Goal: Task Accomplishment & Management: Manage account settings

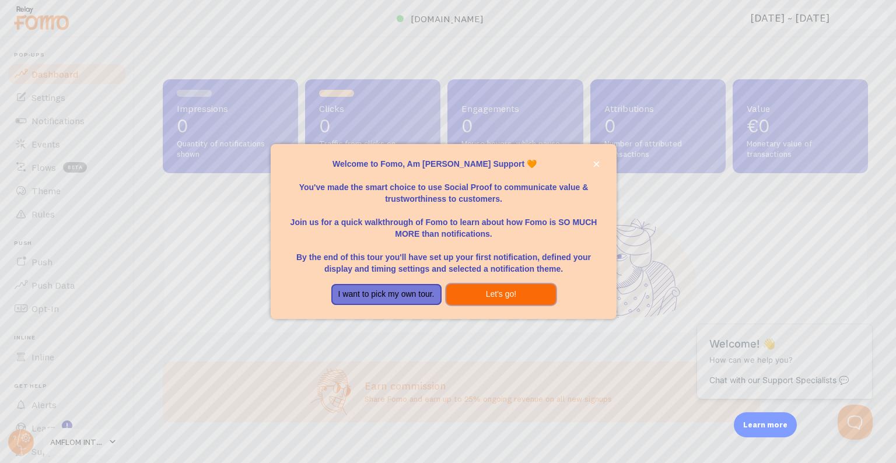
click at [494, 295] on button "Let's go!" at bounding box center [501, 294] width 110 height 21
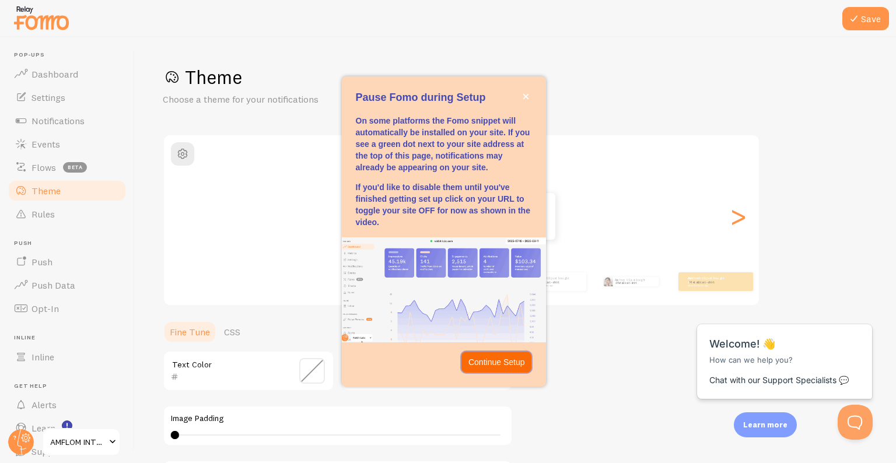
click at [513, 367] on p "Continue Setup" at bounding box center [496, 362] width 57 height 12
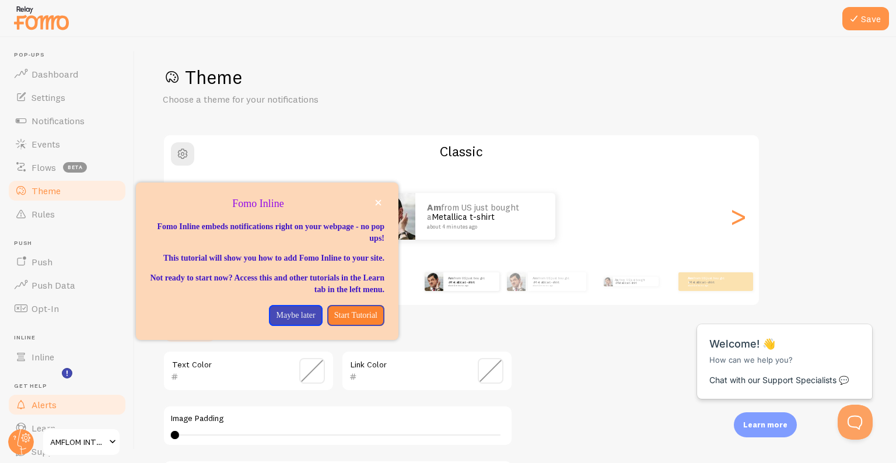
scroll to position [42, 0]
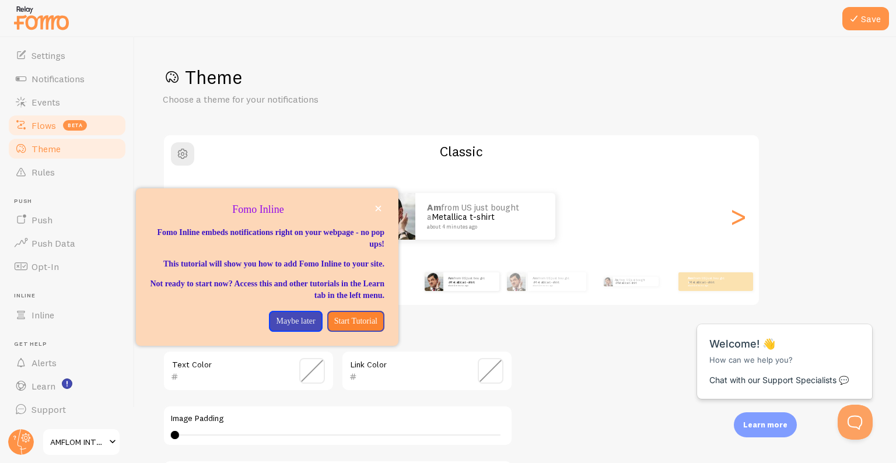
click at [40, 129] on span "Flows" at bounding box center [43, 126] width 24 height 12
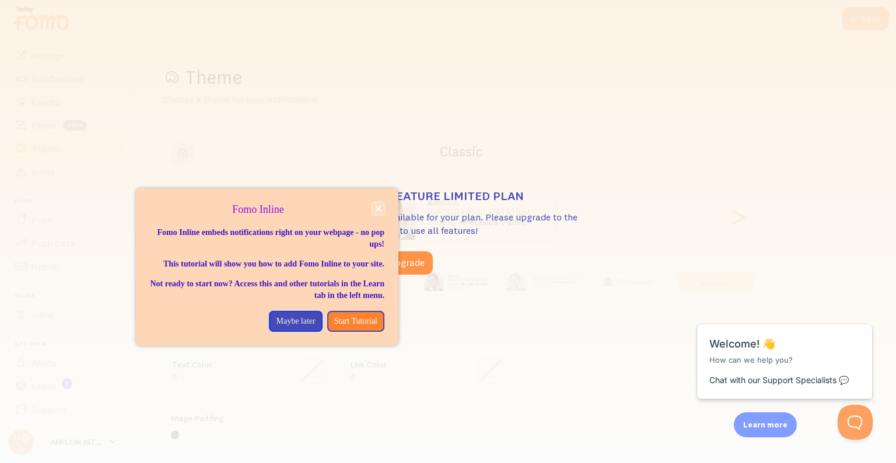
click at [377, 208] on icon "close," at bounding box center [379, 209] width 6 height 6
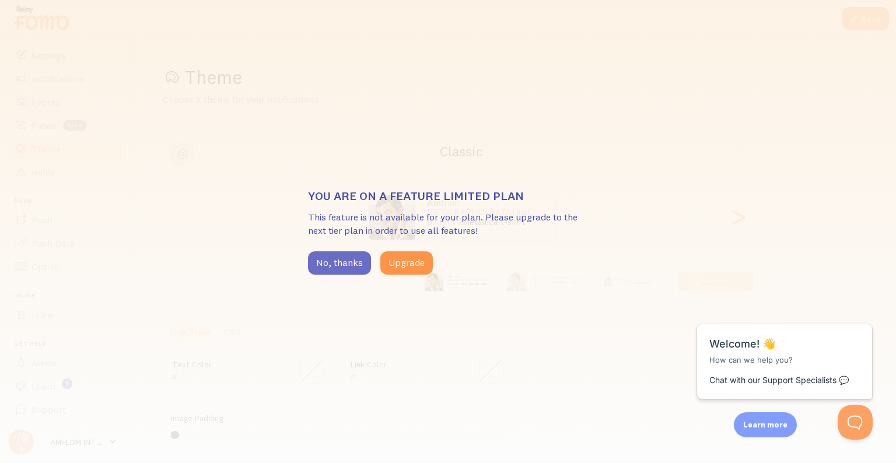
click at [321, 269] on button "No, thanks" at bounding box center [339, 262] width 63 height 23
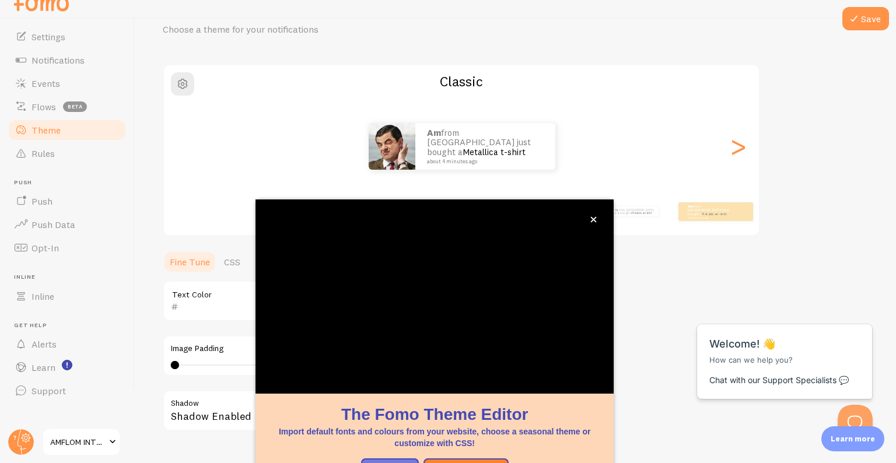
scroll to position [81, 0]
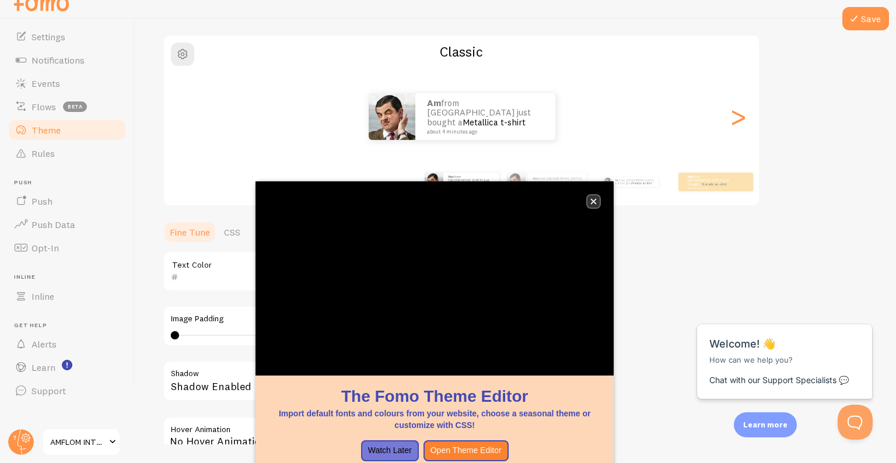
click at [593, 199] on icon "close," at bounding box center [593, 201] width 6 height 6
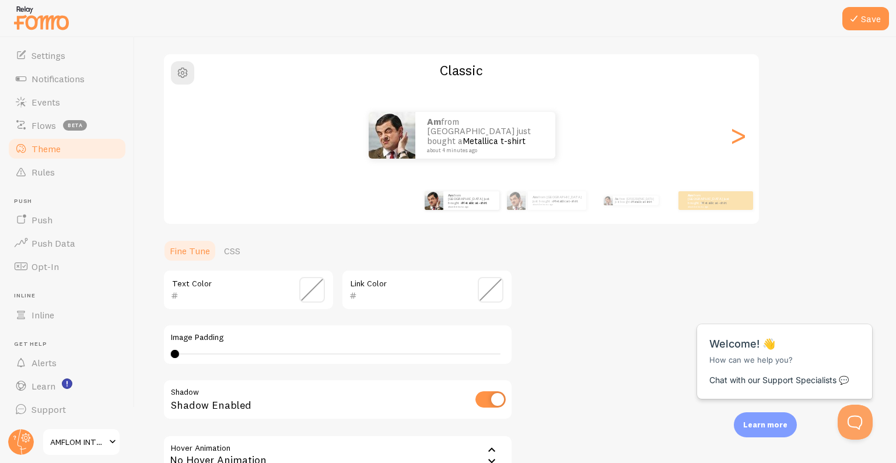
scroll to position [0, 0]
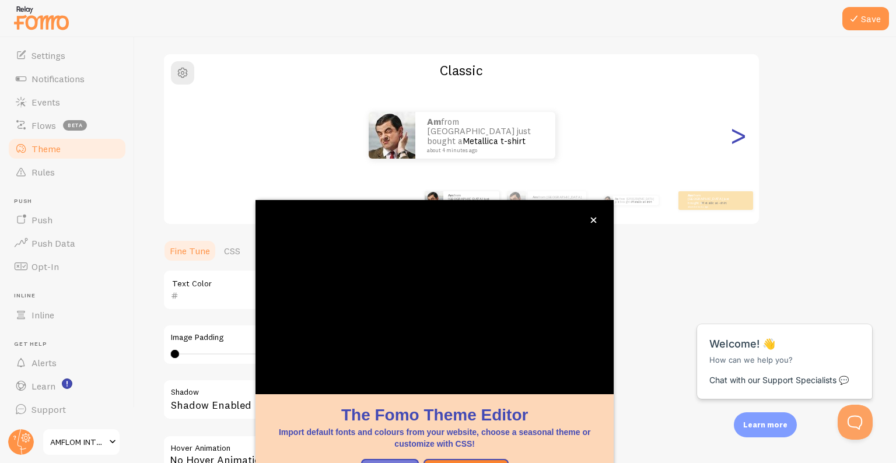
click at [738, 135] on div ">" at bounding box center [738, 135] width 14 height 84
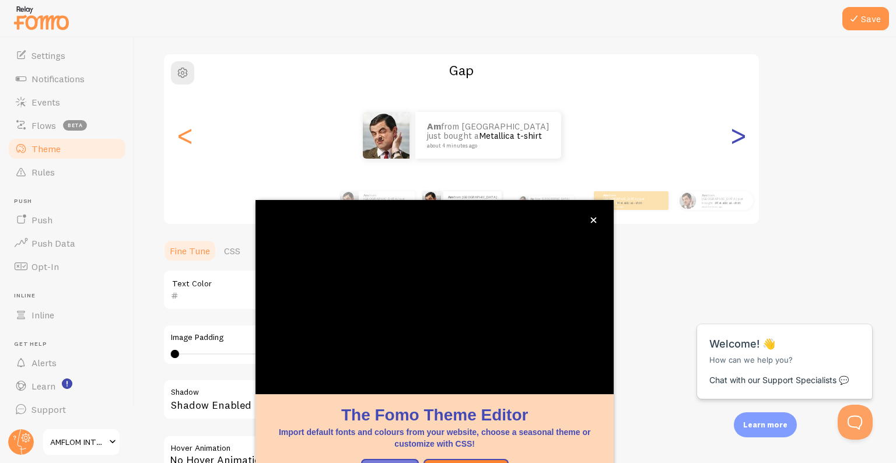
click at [738, 135] on div ">" at bounding box center [738, 135] width 14 height 84
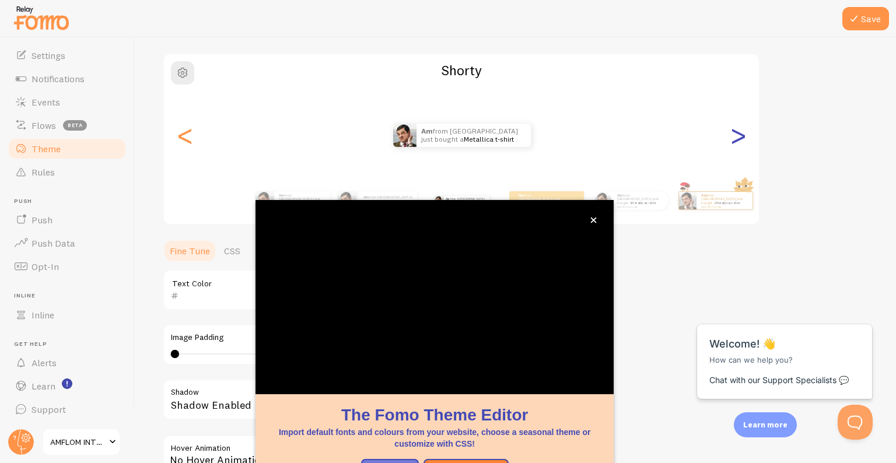
click at [738, 135] on div ">" at bounding box center [738, 135] width 14 height 84
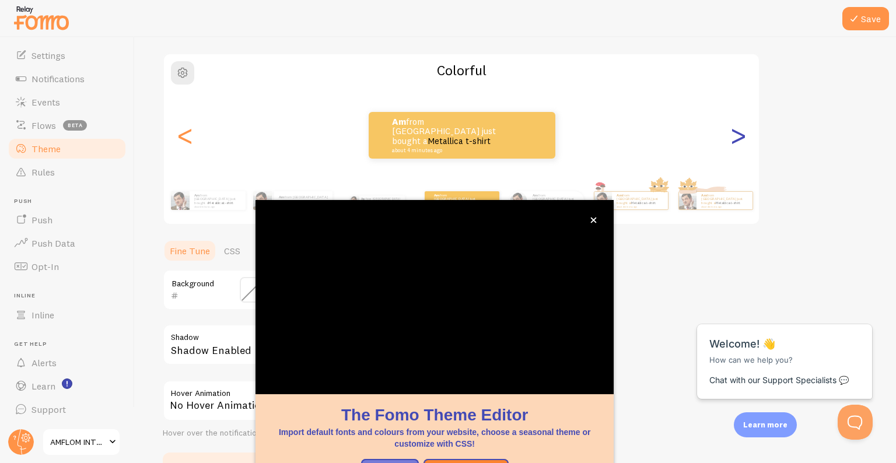
click at [733, 136] on div ">" at bounding box center [738, 135] width 14 height 84
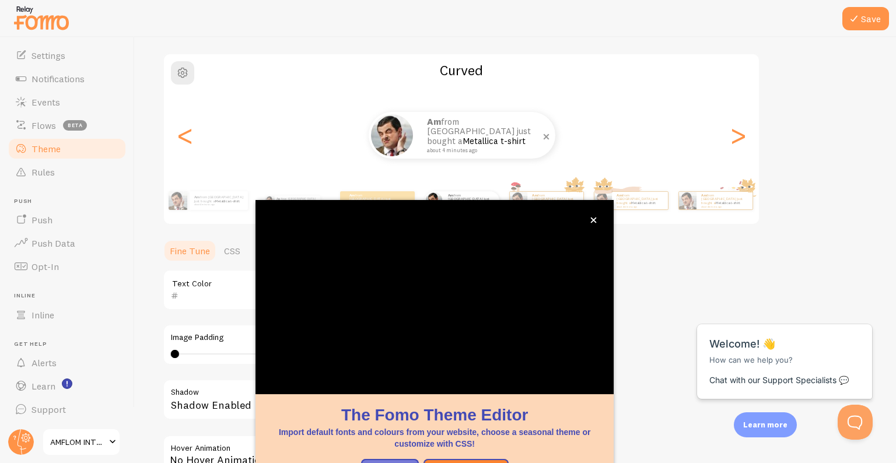
click at [475, 135] on link "Metallica t-shirt" at bounding box center [493, 140] width 63 height 11
click at [597, 220] on icon "close," at bounding box center [593, 220] width 6 height 6
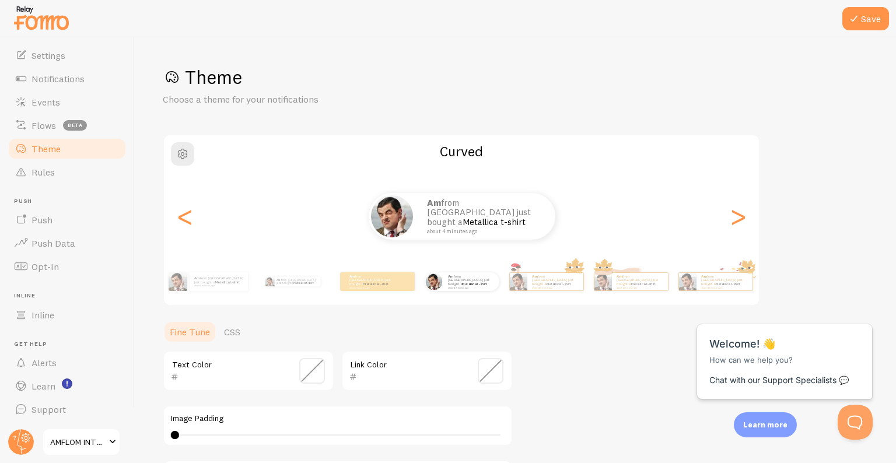
scroll to position [1, 0]
click at [48, 86] on link "Notifications" at bounding box center [67, 78] width 120 height 23
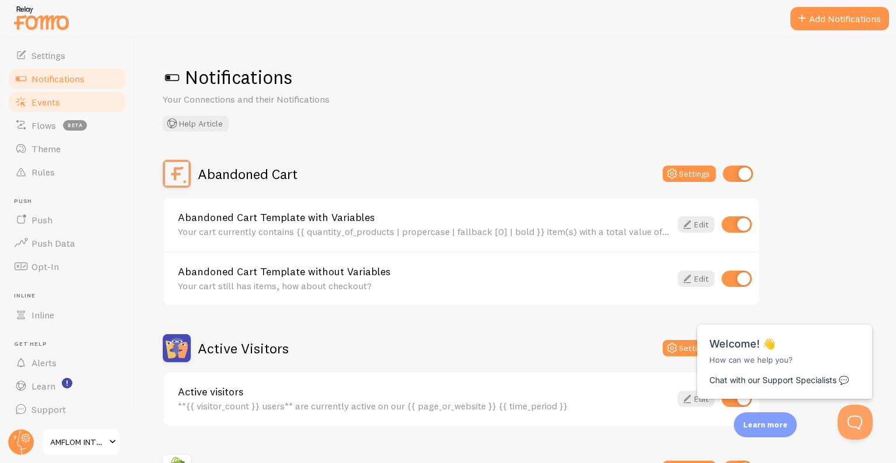
click at [41, 99] on span "Events" at bounding box center [45, 102] width 29 height 12
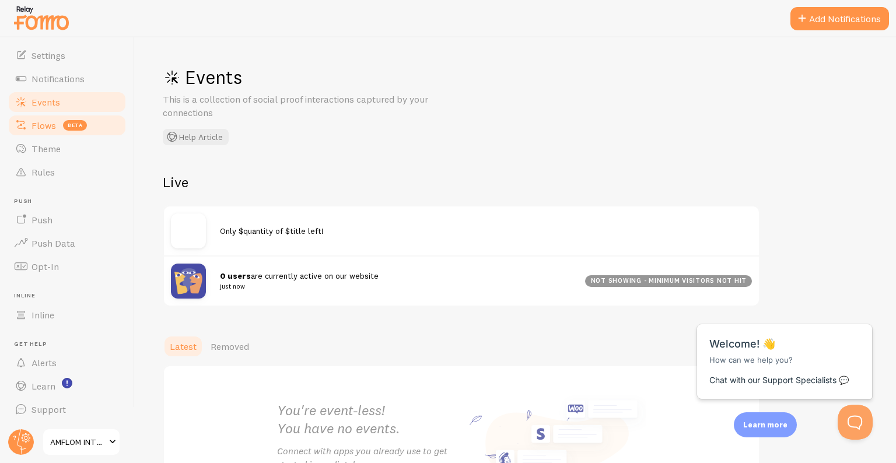
click at [52, 120] on span "Flows" at bounding box center [43, 126] width 24 height 12
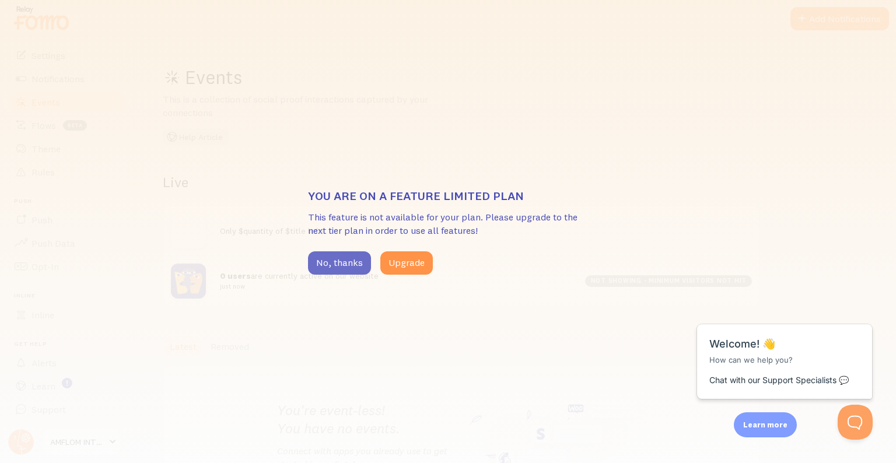
click at [343, 272] on button "No, thanks" at bounding box center [339, 262] width 63 height 23
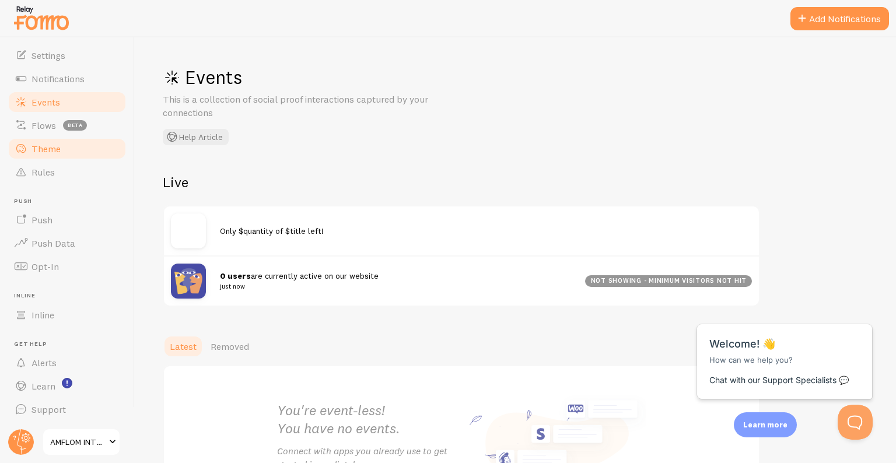
click at [52, 141] on link "Theme" at bounding box center [67, 148] width 120 height 23
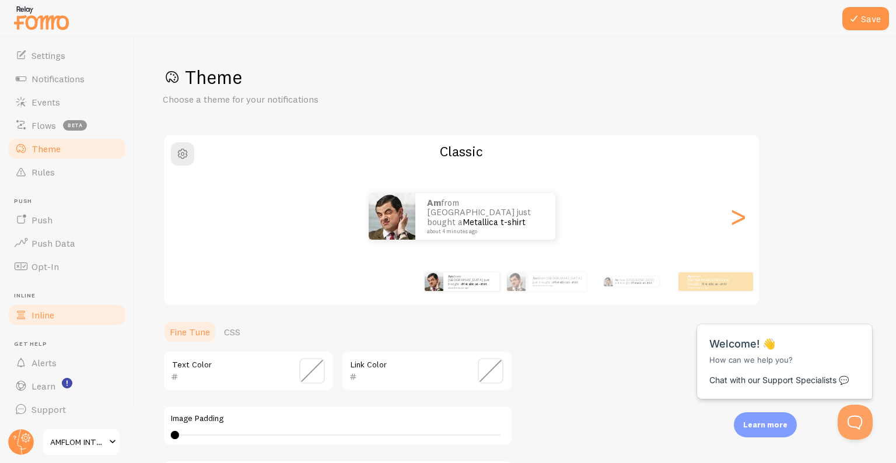
click at [32, 314] on span "Inline" at bounding box center [42, 315] width 23 height 12
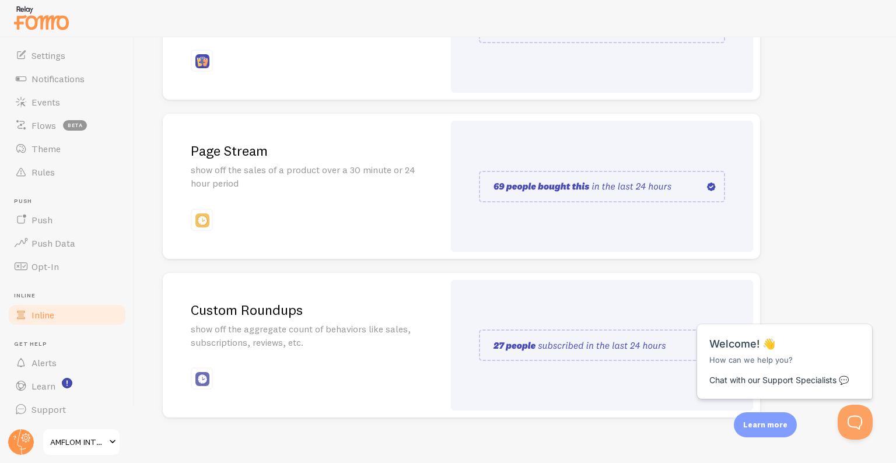
scroll to position [243, 0]
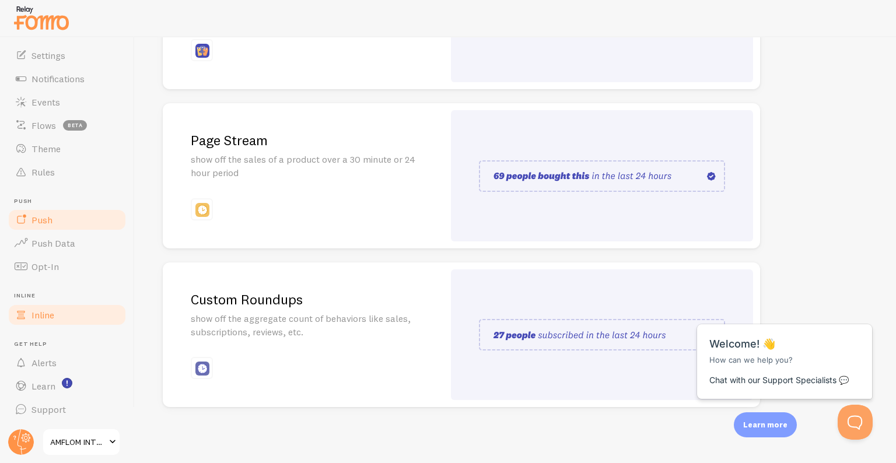
click at [45, 218] on span "Push" at bounding box center [41, 220] width 21 height 12
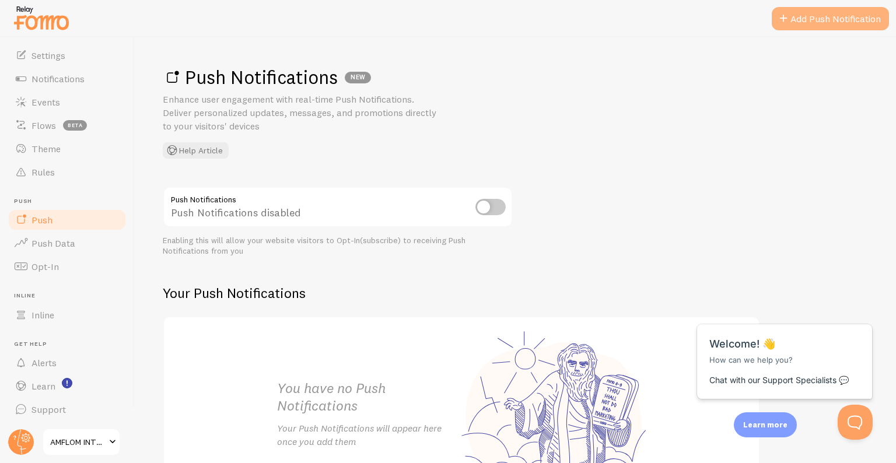
click at [810, 15] on link "Add Push Notification" at bounding box center [829, 18] width 117 height 23
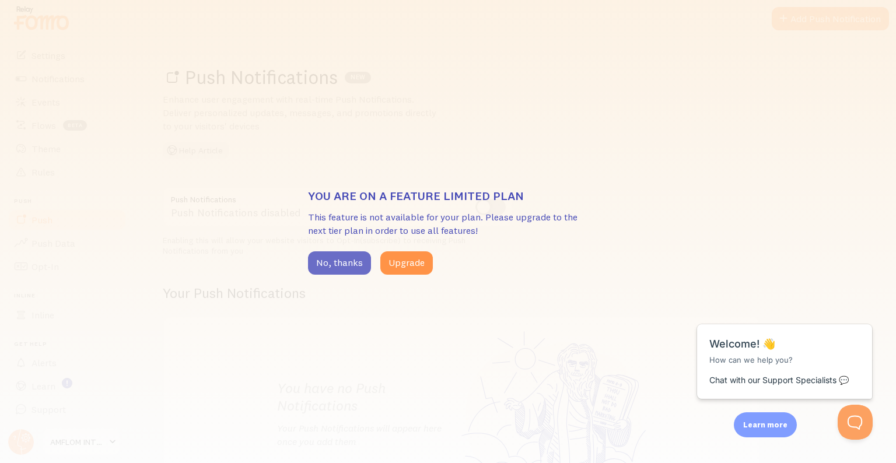
click at [357, 257] on button "No, thanks" at bounding box center [339, 262] width 63 height 23
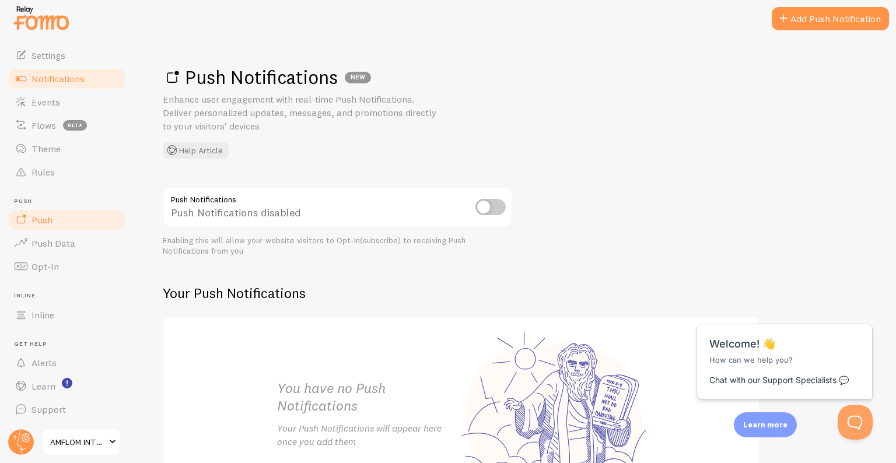
click at [41, 78] on span "Notifications" at bounding box center [57, 79] width 53 height 12
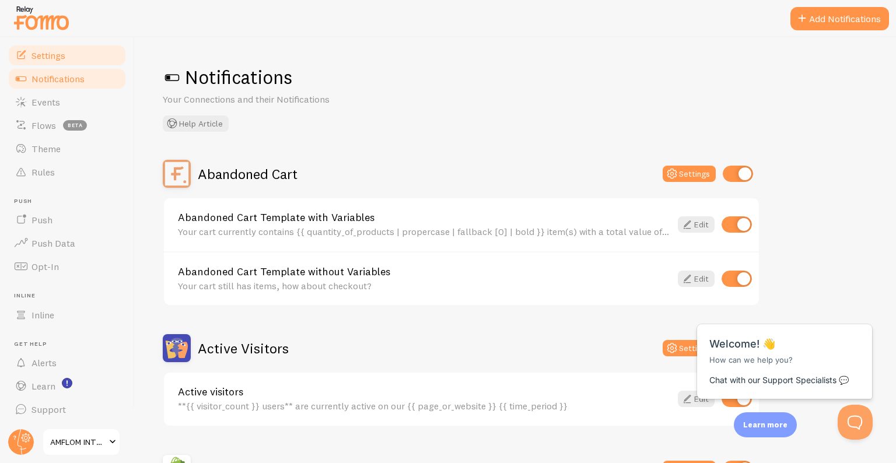
click at [54, 59] on span "Settings" at bounding box center [48, 56] width 34 height 12
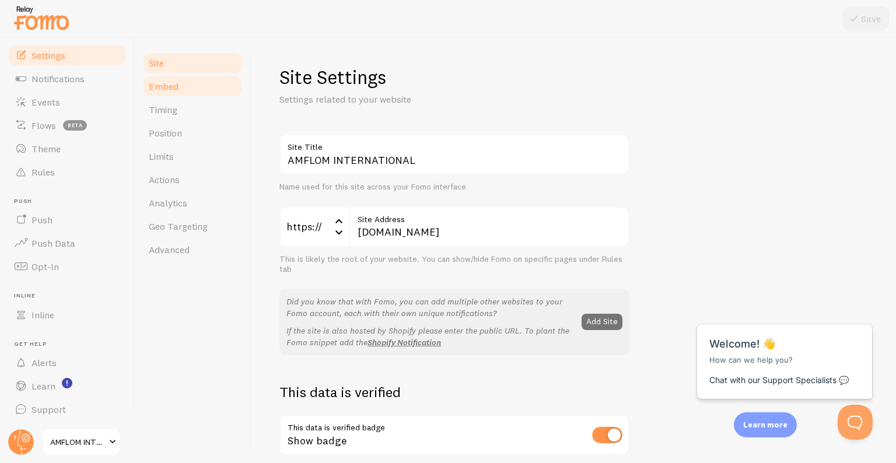
click at [186, 82] on link "Embed" at bounding box center [193, 86] width 102 height 23
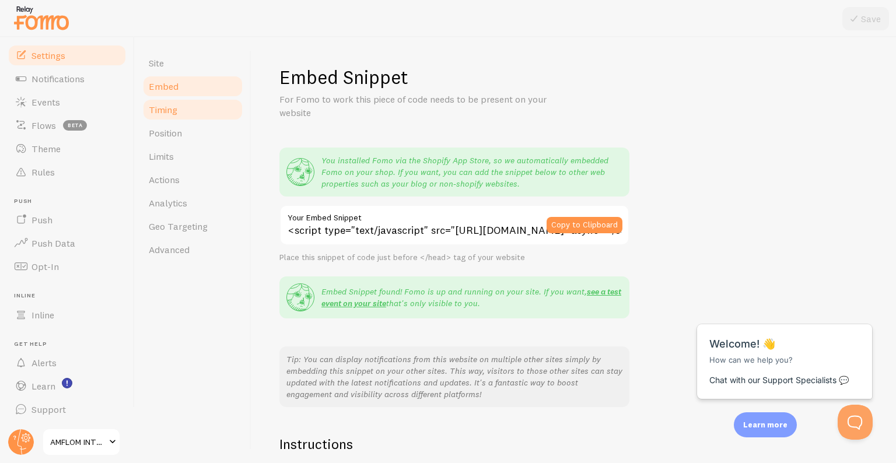
click at [179, 115] on link "Timing" at bounding box center [193, 109] width 102 height 23
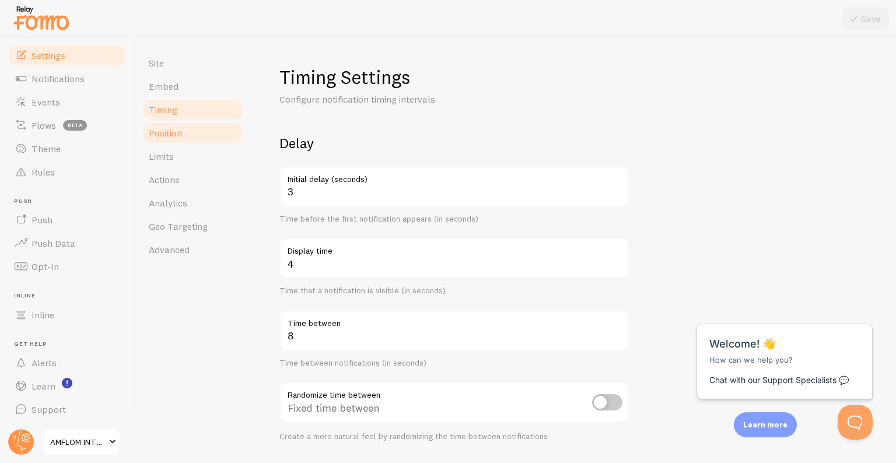
click at [176, 139] on link "Position" at bounding box center [193, 132] width 102 height 23
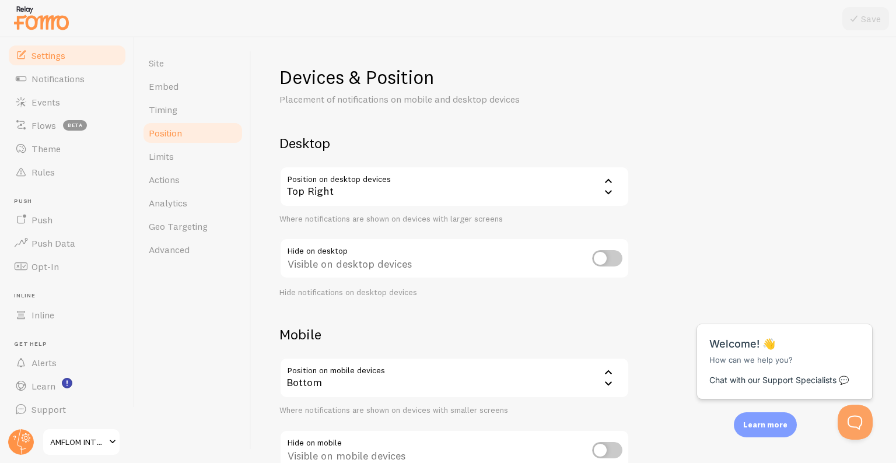
click at [557, 182] on div "Top Right" at bounding box center [454, 186] width 350 height 41
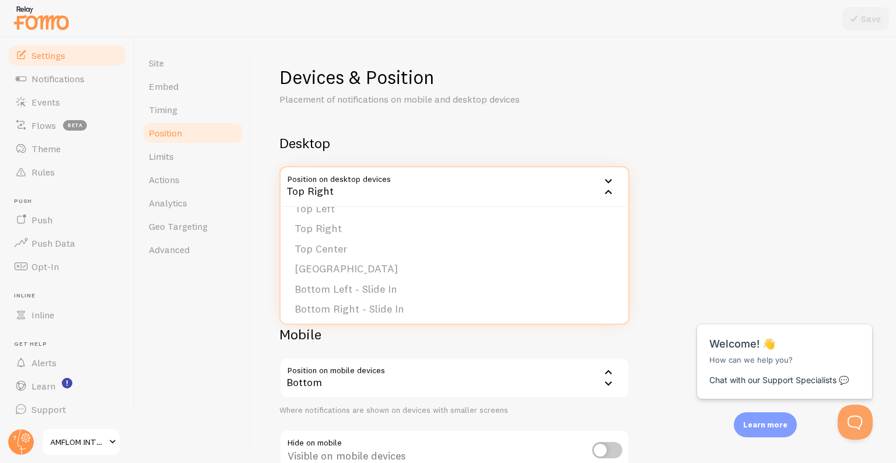
scroll to position [59, 0]
click at [370, 243] on li "Top Center" at bounding box center [454, 246] width 348 height 20
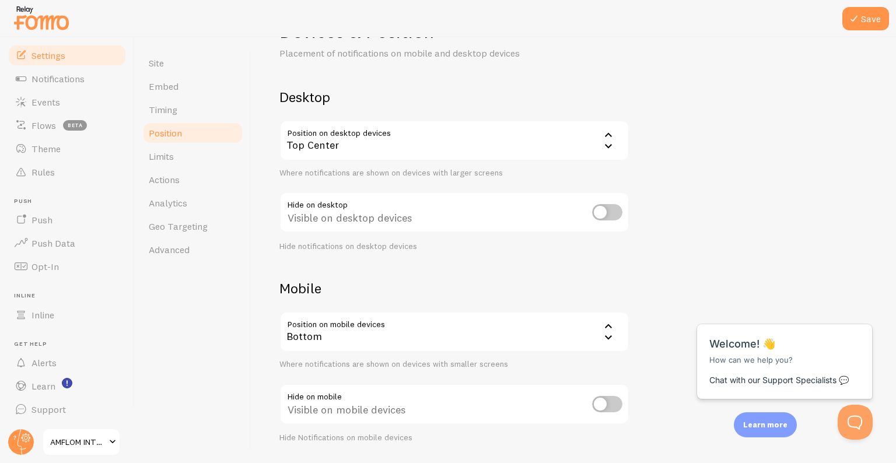
scroll to position [48, 0]
click at [605, 210] on input "checkbox" at bounding box center [607, 210] width 30 height 16
checkbox input "true"
click at [461, 325] on div "Bottom" at bounding box center [454, 330] width 350 height 41
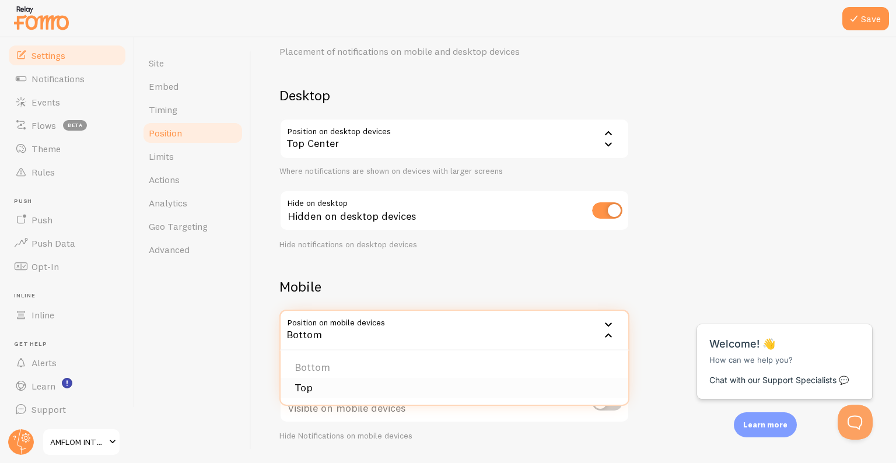
click at [355, 380] on li "Top" at bounding box center [454, 388] width 348 height 20
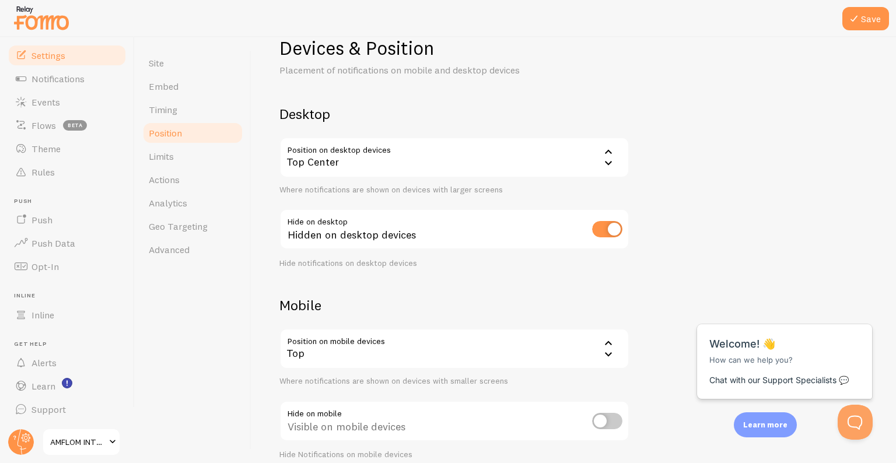
scroll to position [0, 0]
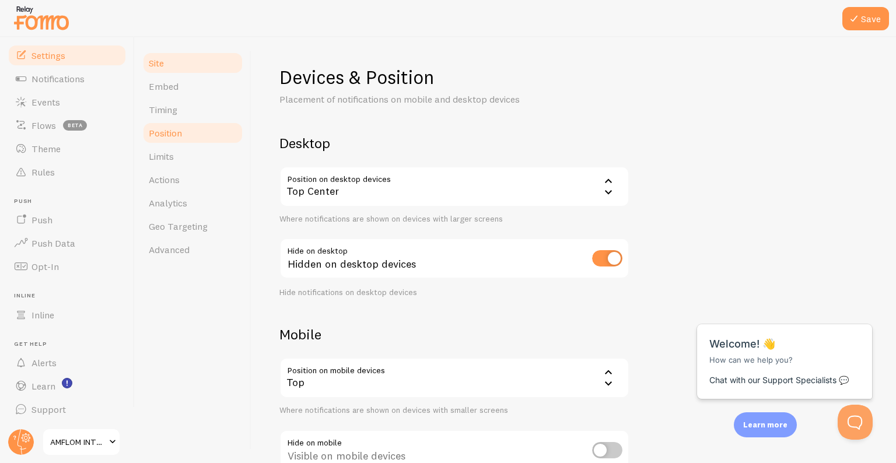
click at [163, 69] on link "Site" at bounding box center [193, 62] width 102 height 23
click at [874, 13] on button "Save" at bounding box center [865, 18] width 47 height 23
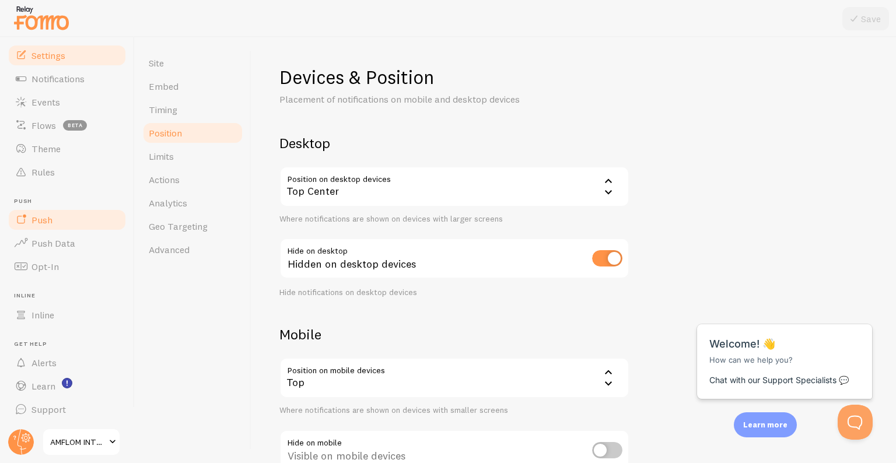
click at [26, 223] on span at bounding box center [21, 220] width 14 height 14
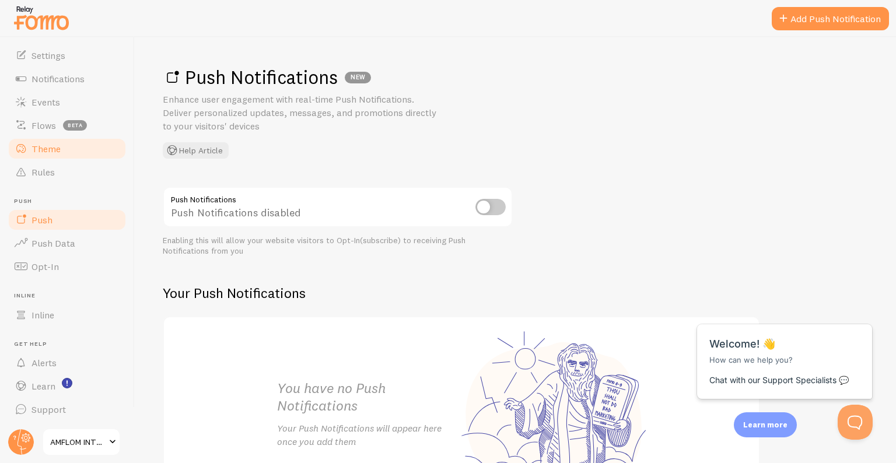
click at [58, 139] on link "Theme" at bounding box center [67, 148] width 120 height 23
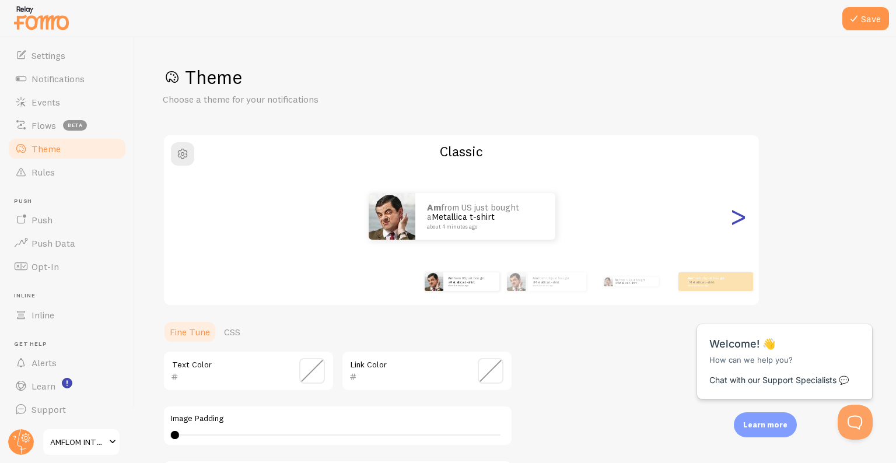
click at [740, 218] on div ">" at bounding box center [738, 216] width 14 height 84
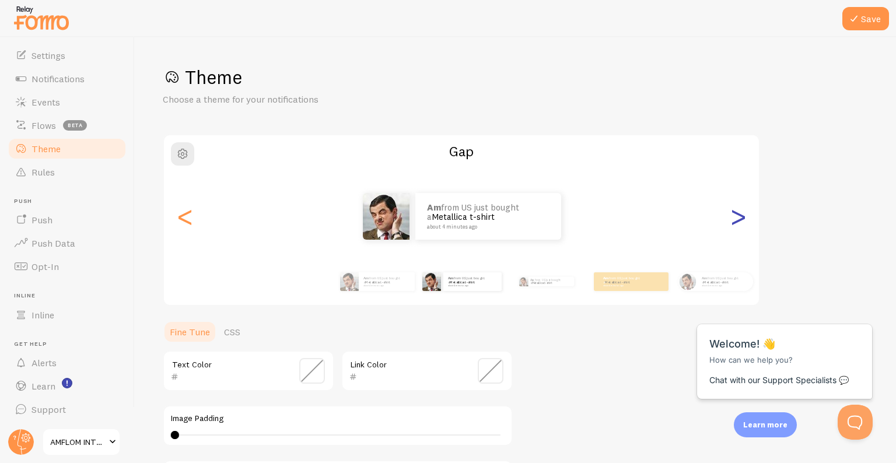
click at [740, 218] on div ">" at bounding box center [738, 216] width 14 height 84
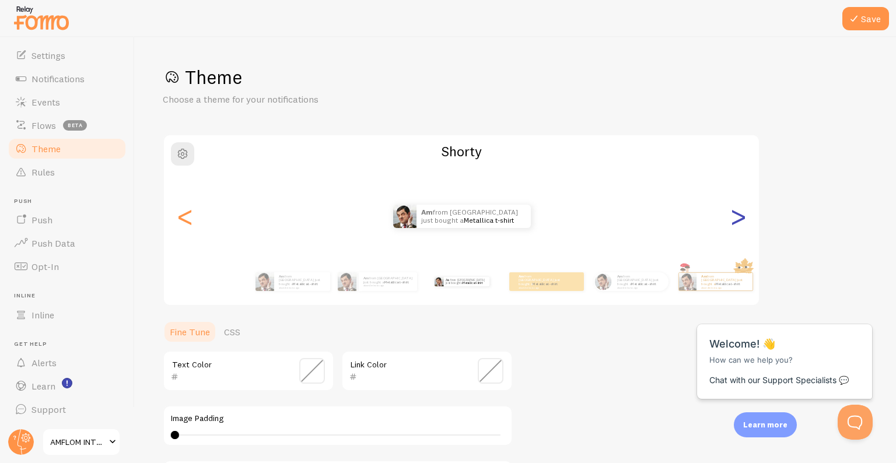
click at [740, 218] on div ">" at bounding box center [738, 216] width 14 height 84
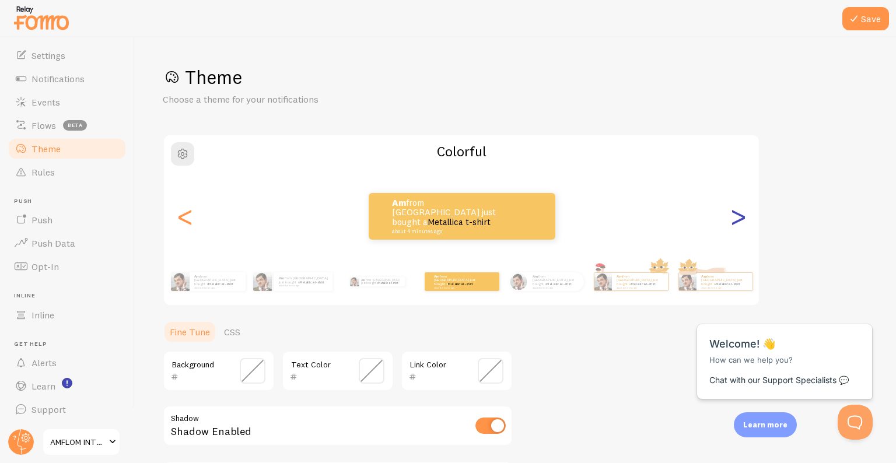
click at [740, 218] on div ">" at bounding box center [738, 216] width 14 height 84
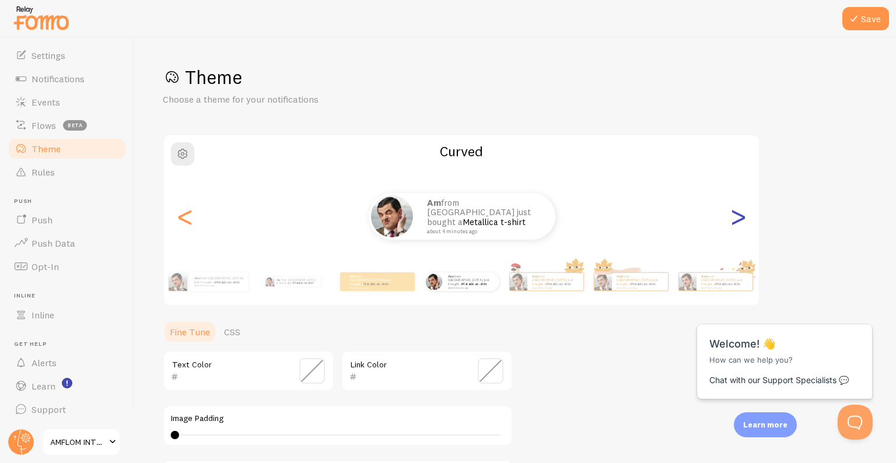
click at [735, 222] on div ">" at bounding box center [738, 216] width 14 height 84
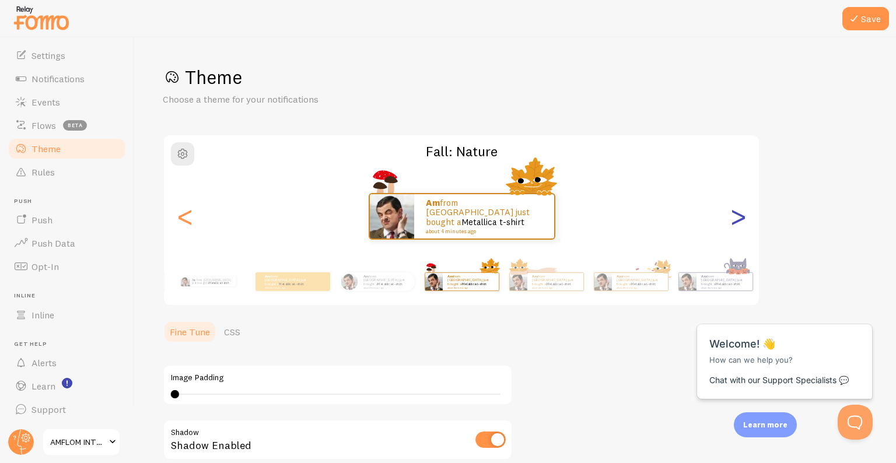
click at [735, 222] on div ">" at bounding box center [738, 216] width 14 height 84
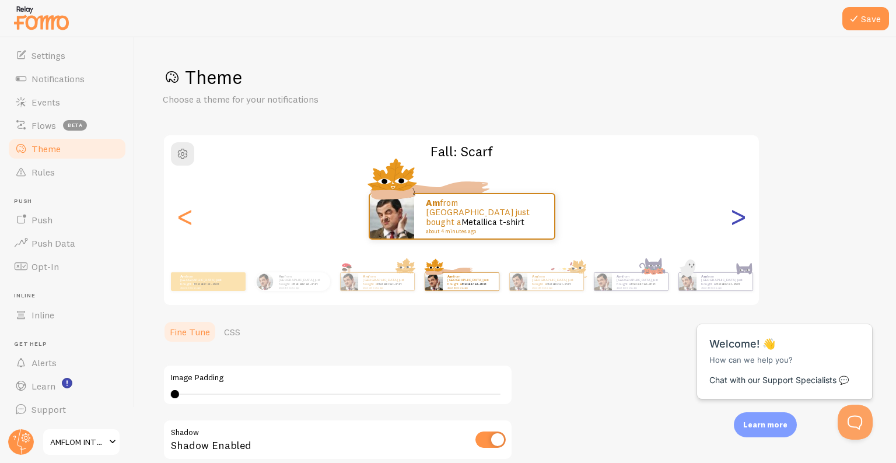
click at [735, 222] on div ">" at bounding box center [738, 216] width 14 height 84
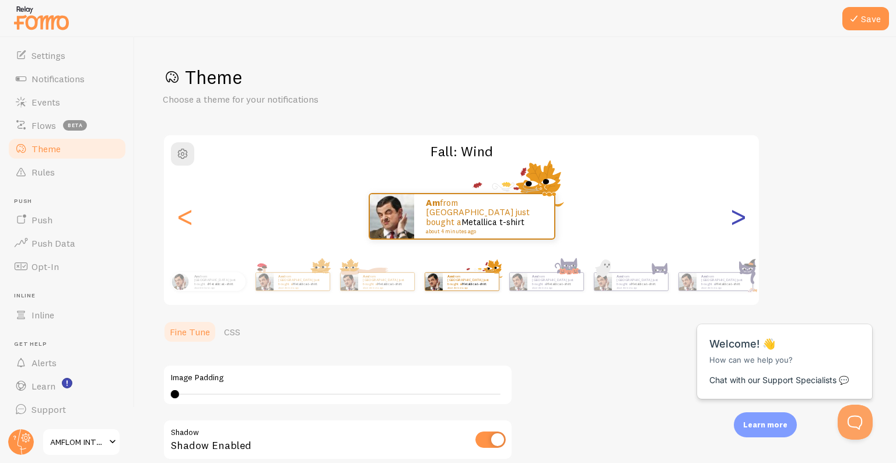
click at [735, 222] on div ">" at bounding box center [738, 216] width 14 height 84
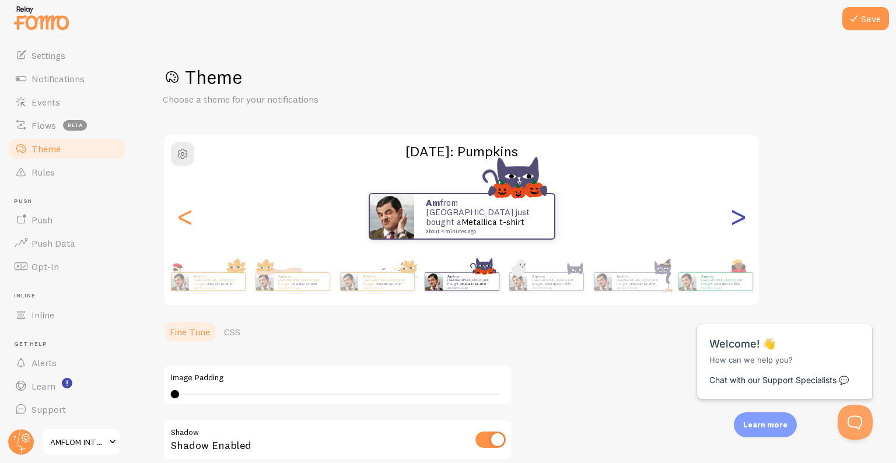
click at [735, 222] on div ">" at bounding box center [738, 216] width 14 height 84
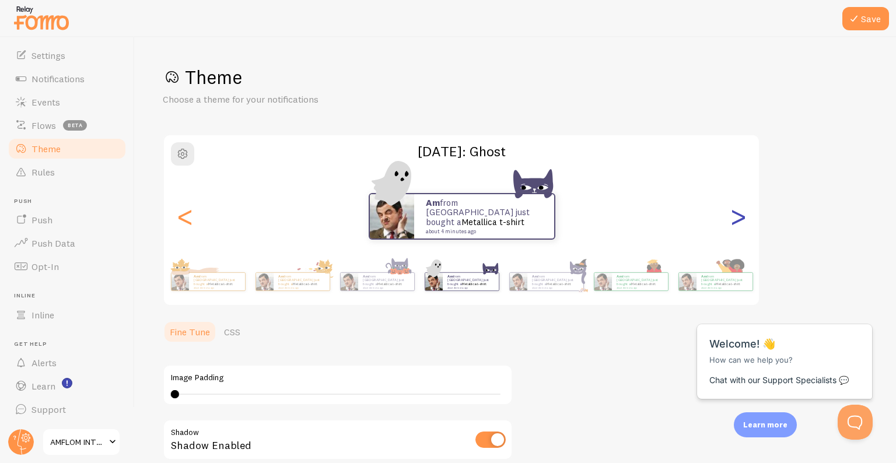
click at [735, 222] on div ">" at bounding box center [738, 216] width 14 height 84
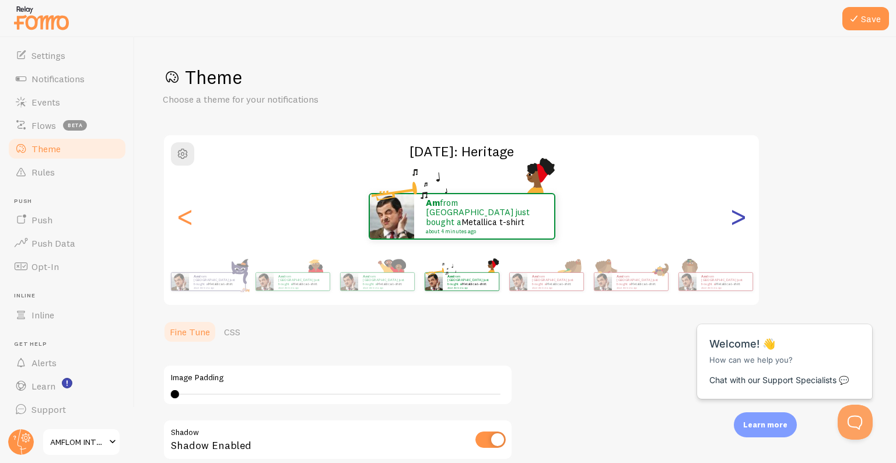
click at [735, 222] on div ">" at bounding box center [738, 216] width 14 height 84
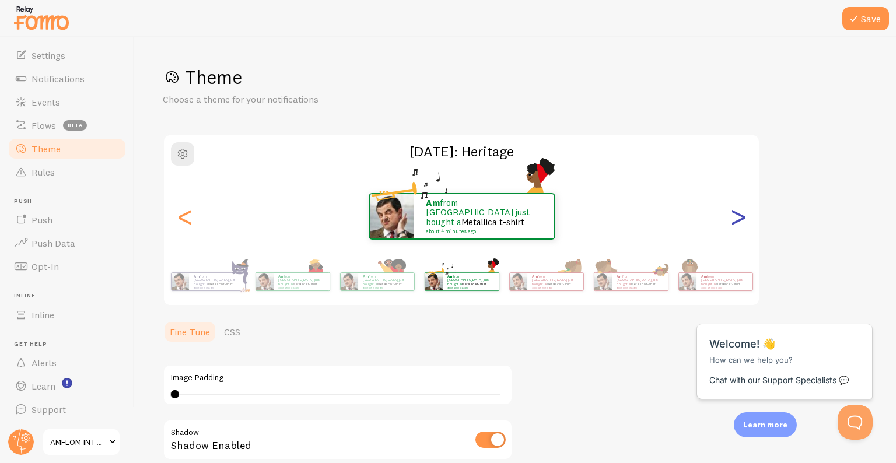
click at [735, 222] on div ">" at bounding box center [738, 216] width 14 height 84
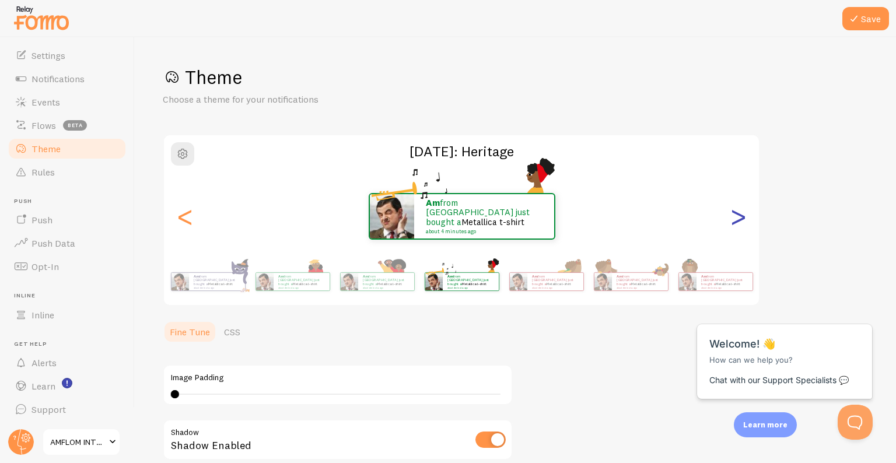
click at [735, 222] on div ">" at bounding box center [738, 216] width 14 height 84
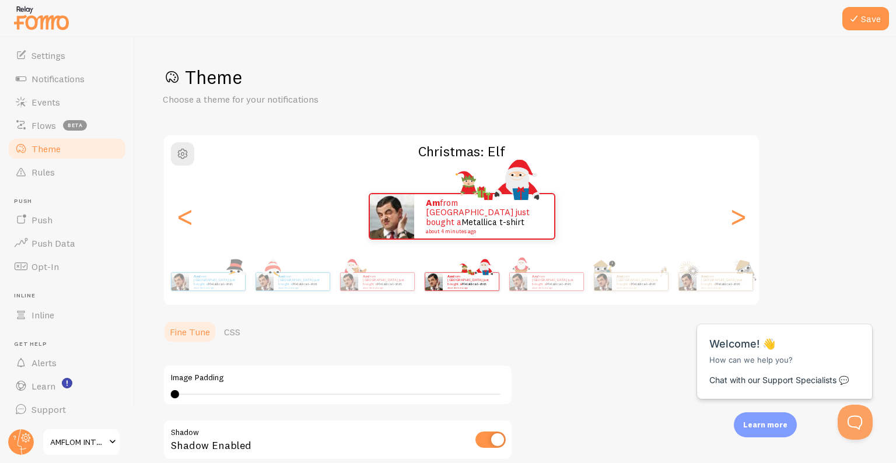
click at [181, 206] on div "<" at bounding box center [185, 216] width 14 height 84
click at [185, 394] on div "0 0 - undefined" at bounding box center [337, 394] width 325 height 1
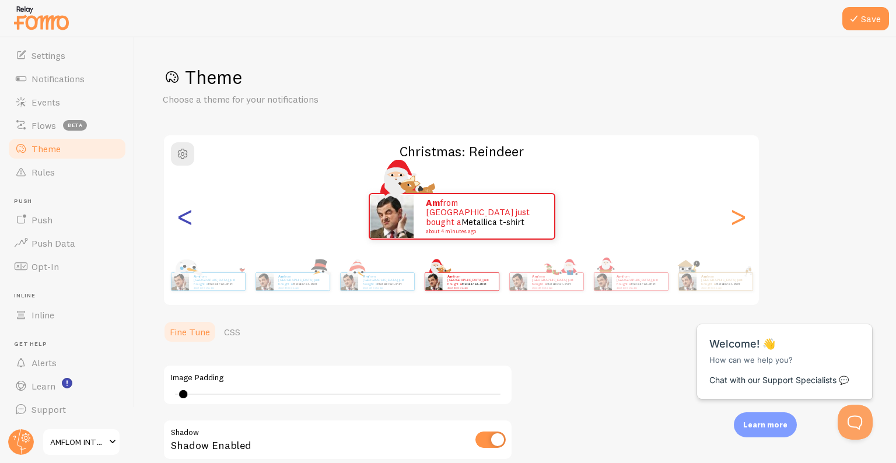
click at [178, 213] on div "<" at bounding box center [185, 216] width 14 height 84
type input "0"
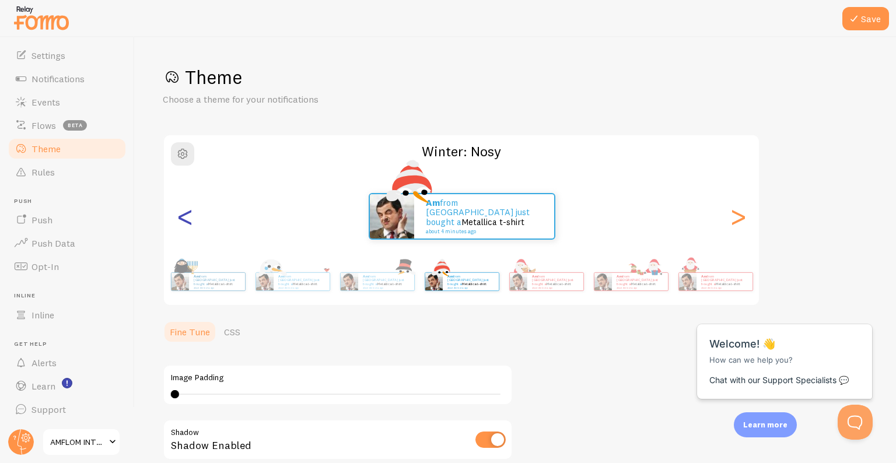
click at [178, 213] on div "<" at bounding box center [185, 216] width 14 height 84
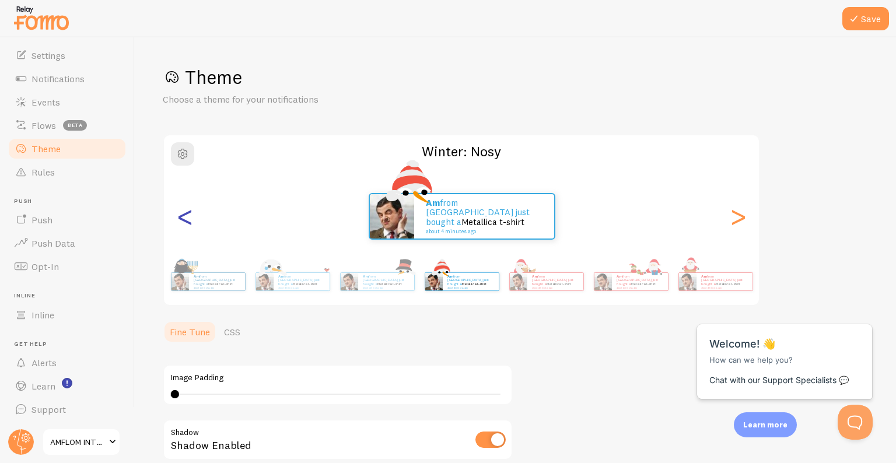
click at [178, 213] on div "<" at bounding box center [185, 216] width 14 height 84
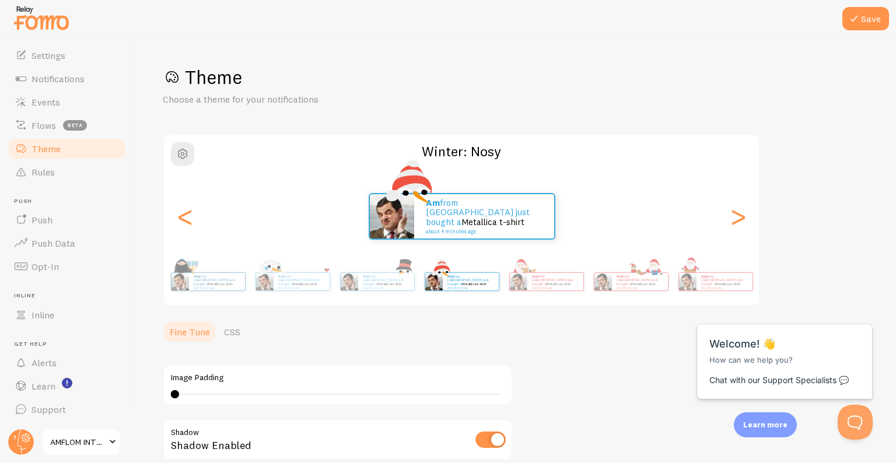
click at [183, 215] on div "<" at bounding box center [185, 216] width 14 height 84
click at [185, 157] on span "button" at bounding box center [183, 154] width 14 height 14
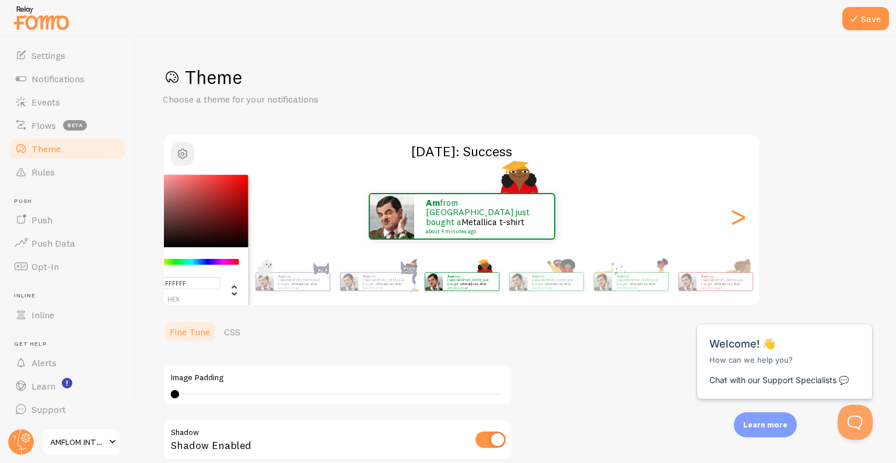
click at [177, 153] on span "button" at bounding box center [183, 154] width 14 height 14
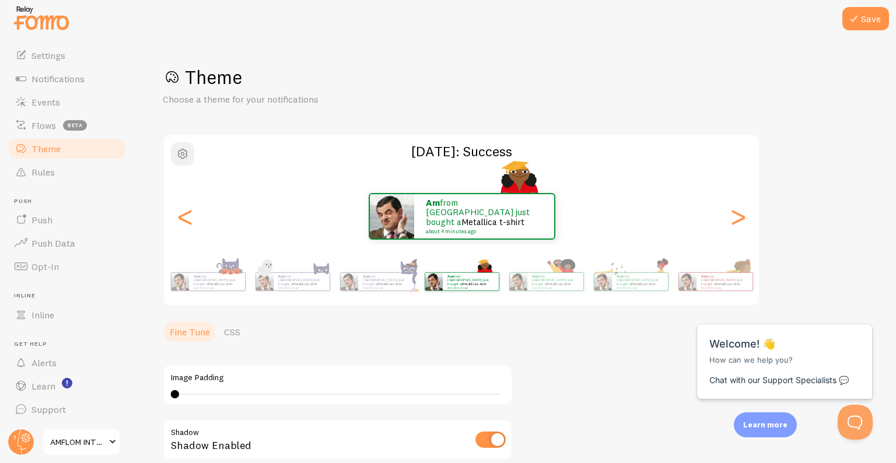
click at [177, 153] on span "button" at bounding box center [183, 154] width 14 height 14
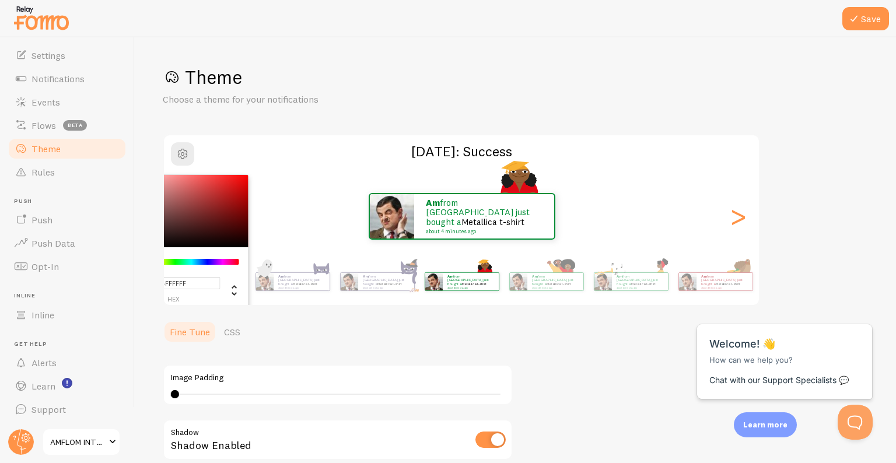
click at [656, 78] on h1 "Theme" at bounding box center [515, 77] width 705 height 24
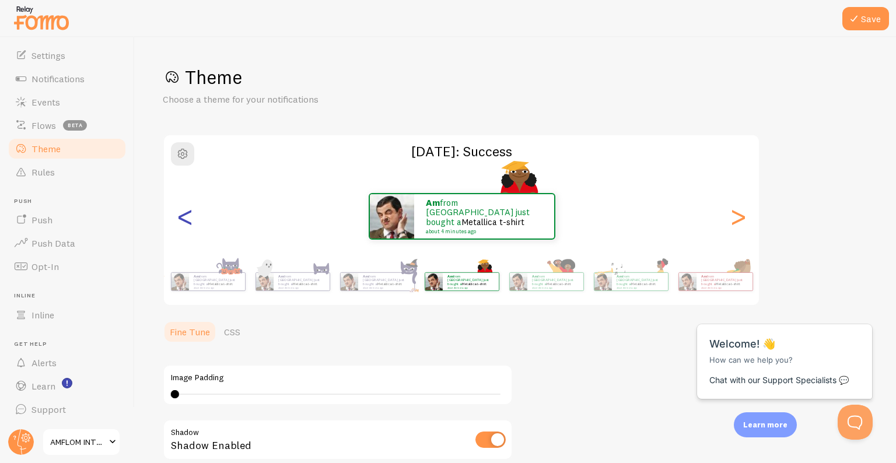
click at [190, 226] on div "<" at bounding box center [185, 216] width 14 height 84
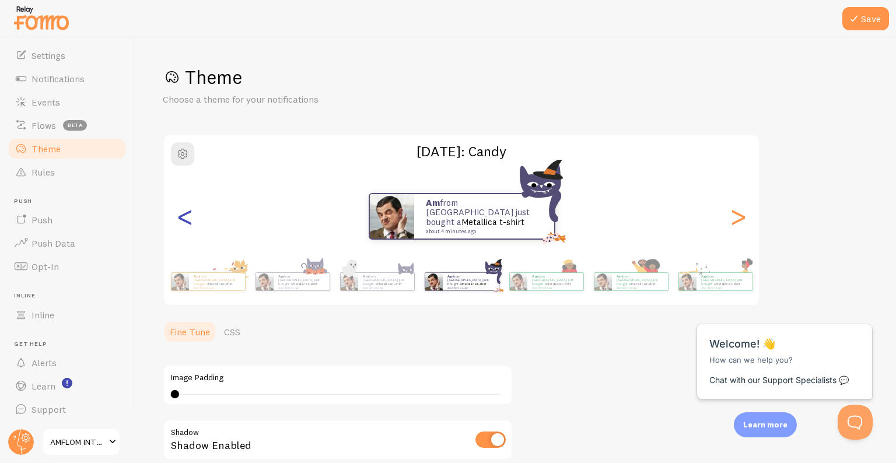
click at [190, 226] on div "<" at bounding box center [185, 216] width 14 height 84
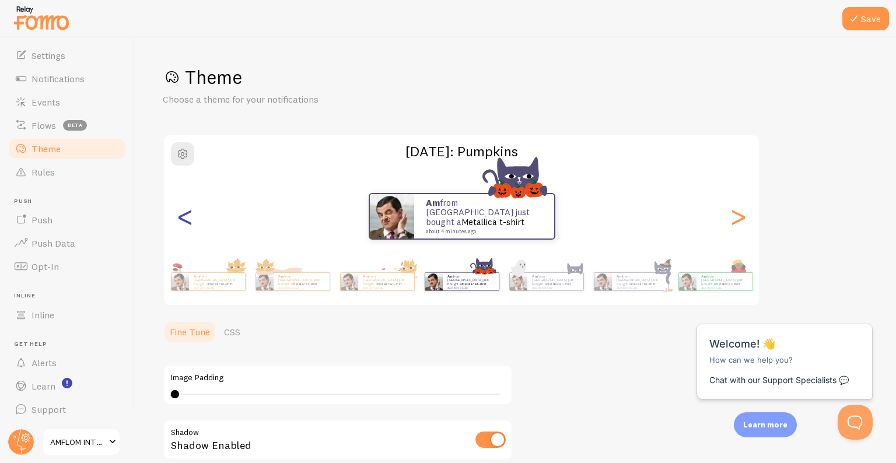
click at [191, 214] on div "<" at bounding box center [185, 216] width 14 height 84
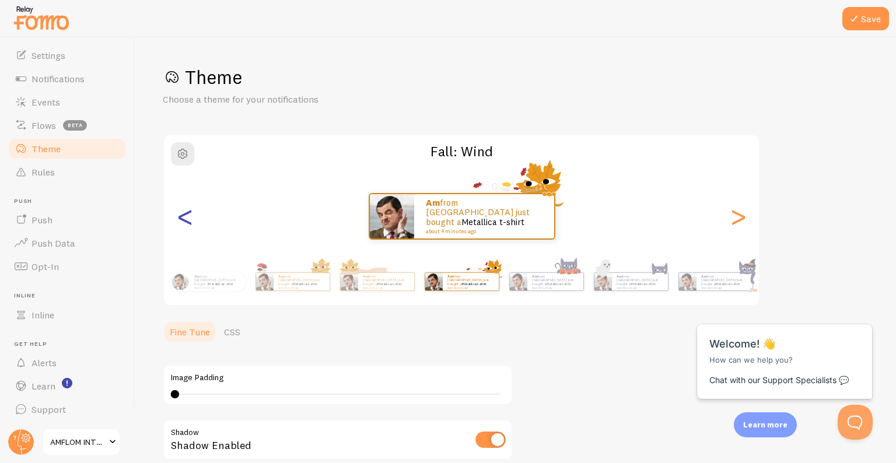
click at [191, 214] on div "<" at bounding box center [185, 216] width 14 height 84
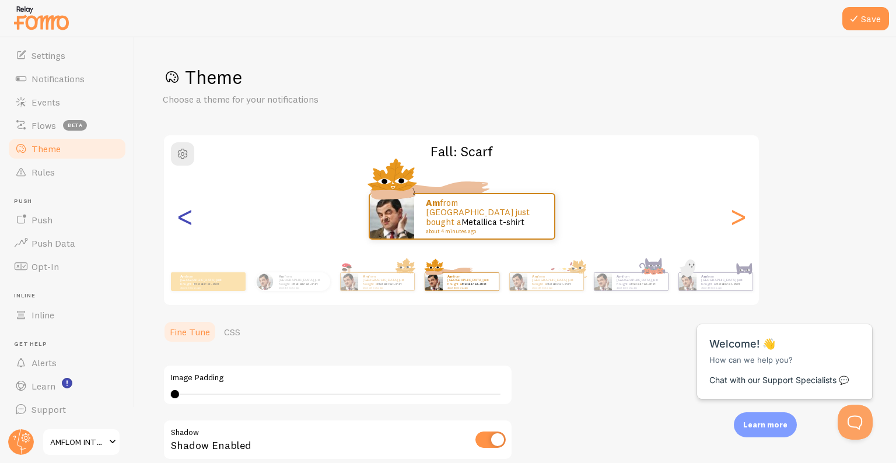
click at [191, 214] on div "<" at bounding box center [185, 216] width 14 height 84
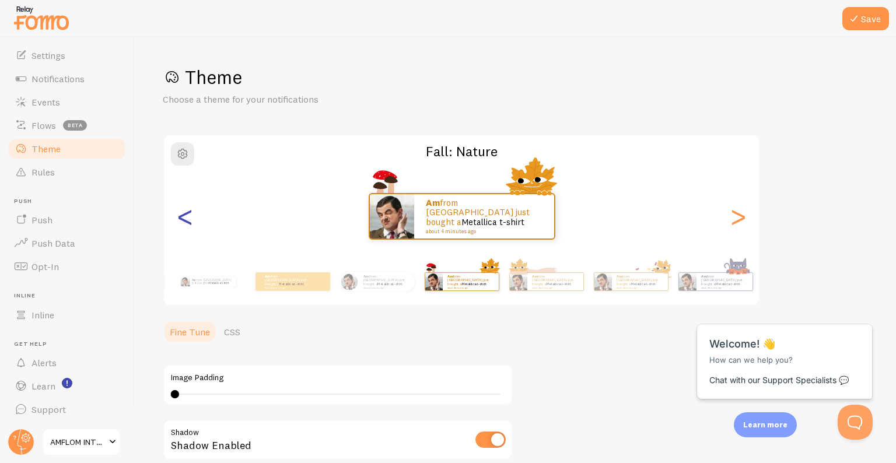
click at [191, 214] on div "<" at bounding box center [185, 216] width 14 height 84
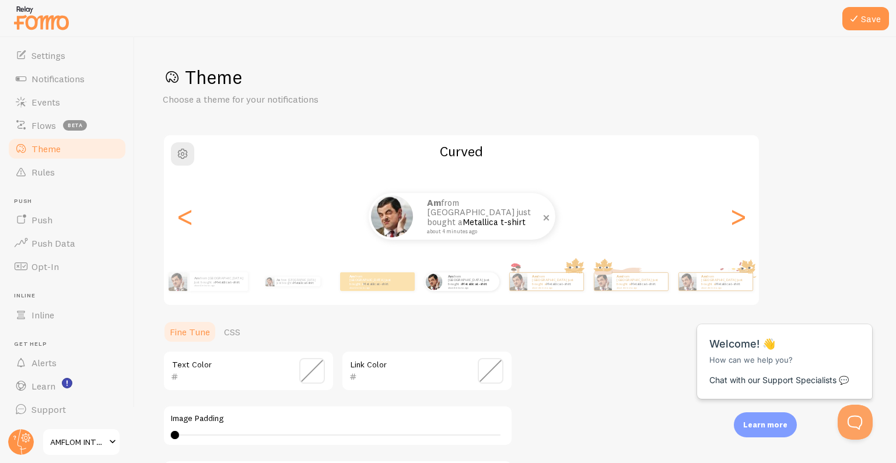
click at [462, 216] on link "Metallica t-shirt" at bounding box center [493, 221] width 63 height 11
click at [308, 375] on span at bounding box center [312, 370] width 26 height 26
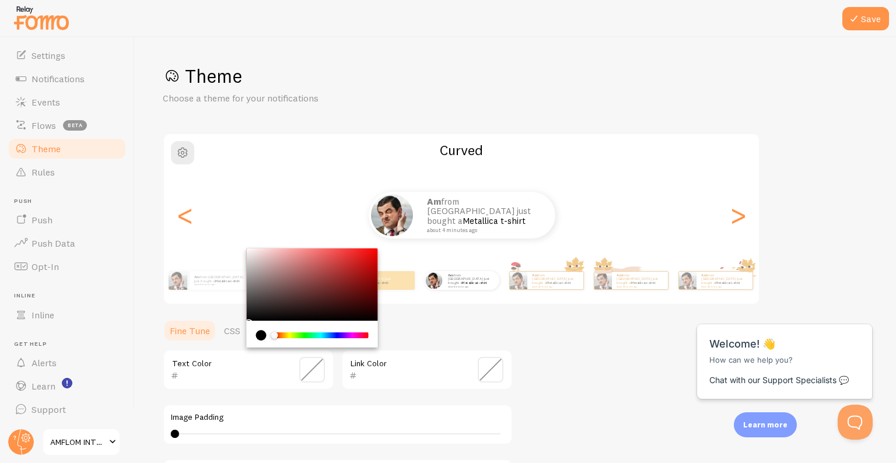
click at [362, 282] on div "Chrome color picker" at bounding box center [312, 284] width 131 height 72
click at [369, 258] on div "Chrome color picker" at bounding box center [312, 284] width 131 height 72
type input "DC0E0E"
click at [669, 78] on h1 "Theme" at bounding box center [515, 76] width 705 height 24
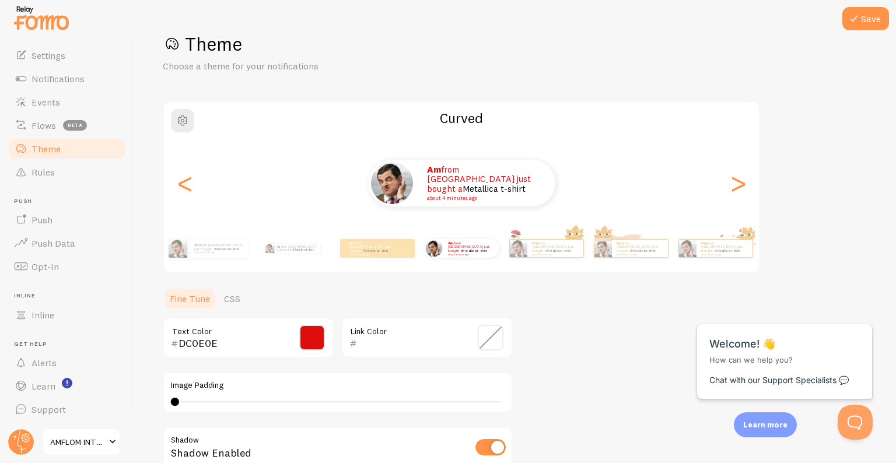
scroll to position [210, 0]
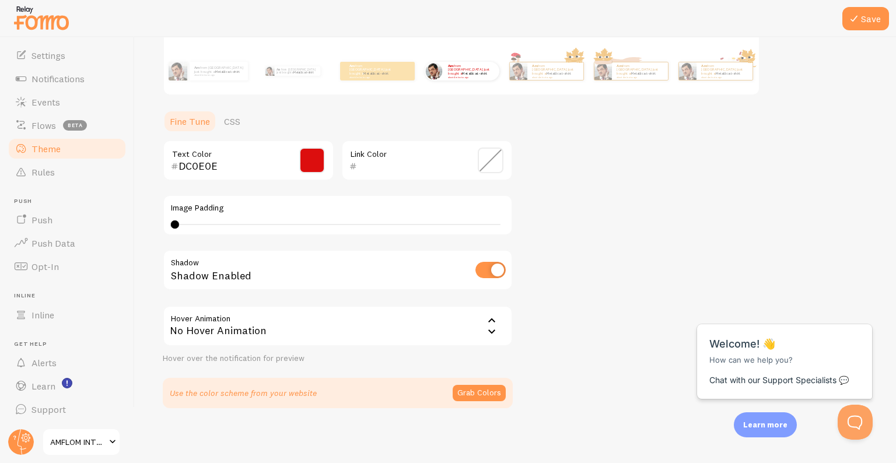
click at [480, 271] on input "checkbox" at bounding box center [490, 270] width 30 height 16
click at [486, 275] on input "checkbox" at bounding box center [490, 270] width 30 height 16
click at [489, 266] on input "checkbox" at bounding box center [490, 270] width 30 height 16
checkbox input "true"
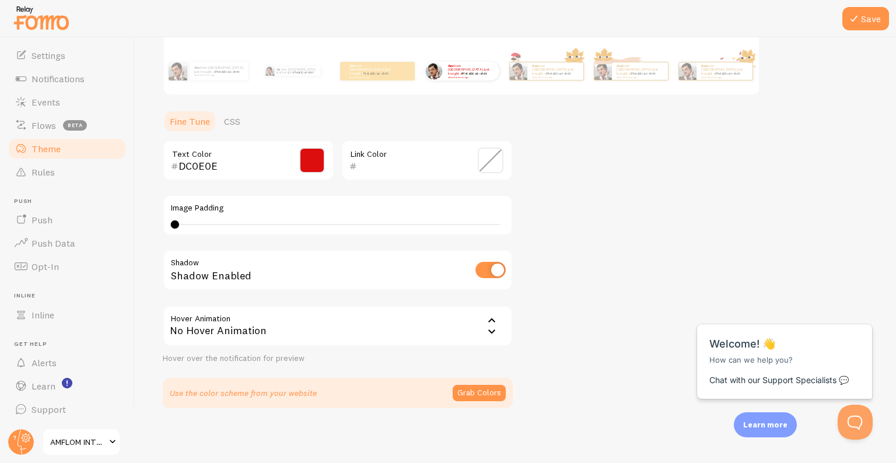
click at [490, 315] on icon at bounding box center [492, 321] width 14 height 14
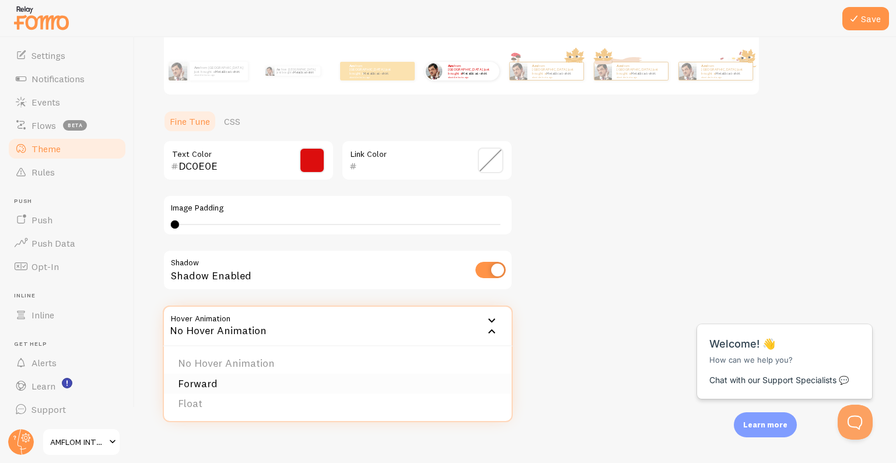
click at [223, 381] on li "Forward" at bounding box center [338, 384] width 348 height 20
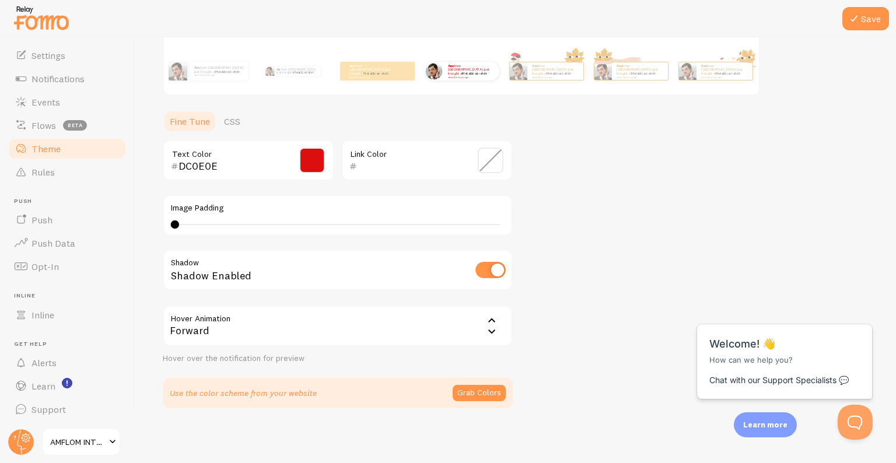
click at [405, 322] on div "Forward" at bounding box center [338, 326] width 350 height 41
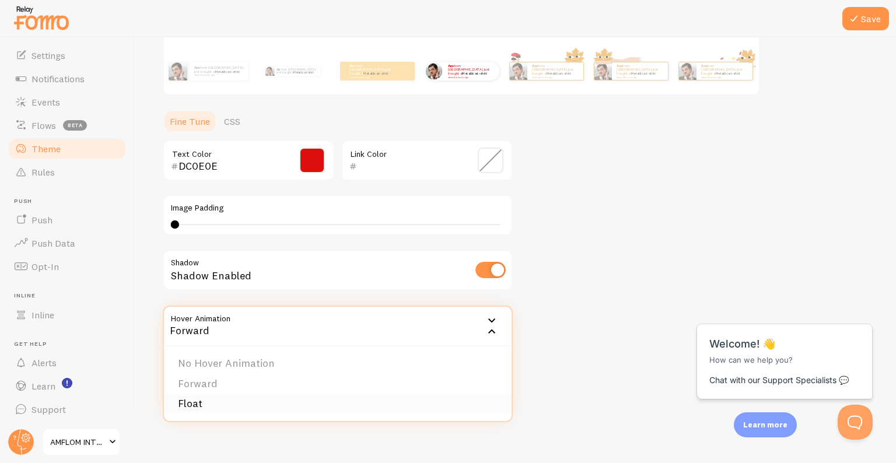
click at [212, 398] on li "Float" at bounding box center [338, 404] width 348 height 20
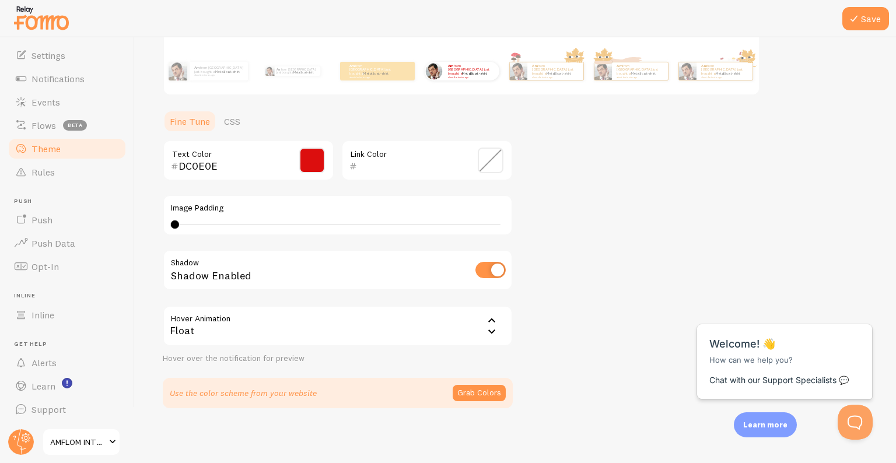
click at [200, 224] on div "4 4 - undefined" at bounding box center [337, 224] width 325 height 1
drag, startPoint x: 346, startPoint y: 221, endPoint x: 380, endPoint y: 226, distance: 34.2
click at [380, 226] on div "7" at bounding box center [338, 224] width 334 height 9
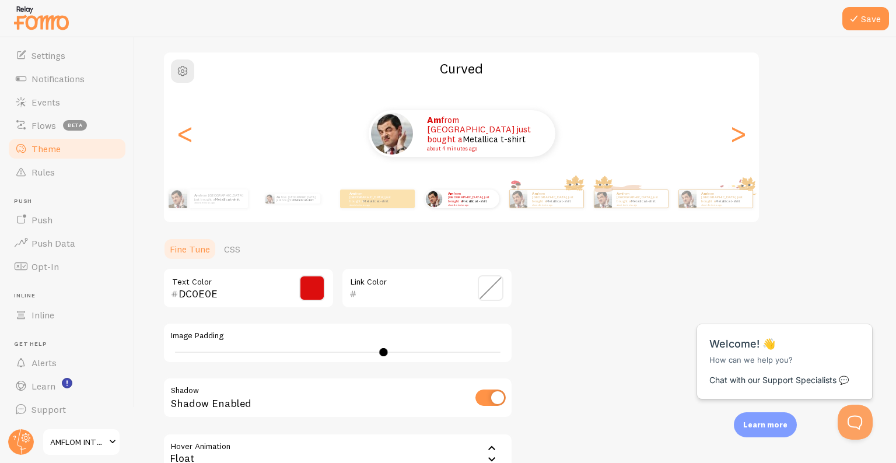
scroll to position [74, 0]
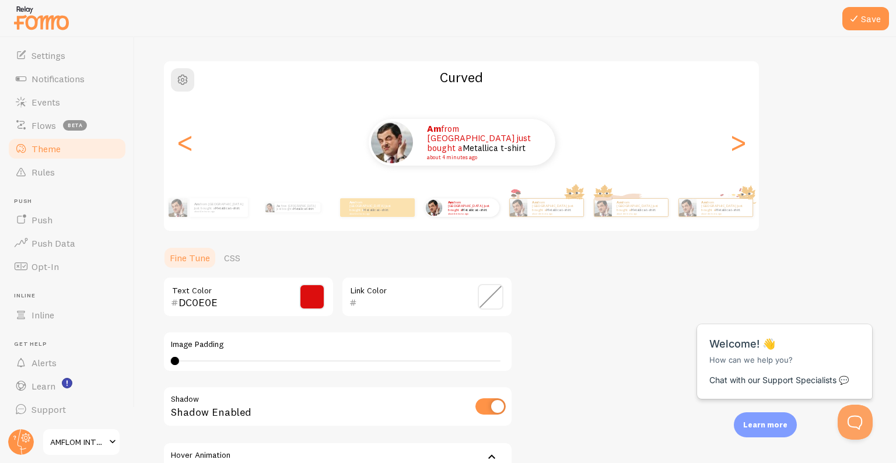
drag, startPoint x: 385, startPoint y: 360, endPoint x: 141, endPoint y: 353, distance: 243.8
click at [141, 353] on div "Save Theme Choose a theme for your notifications Curved Am from [GEOGRAPHIC_DAT…" at bounding box center [515, 250] width 761 height 426
click at [204, 360] on div "4" at bounding box center [337, 360] width 325 height 1
type input "7"
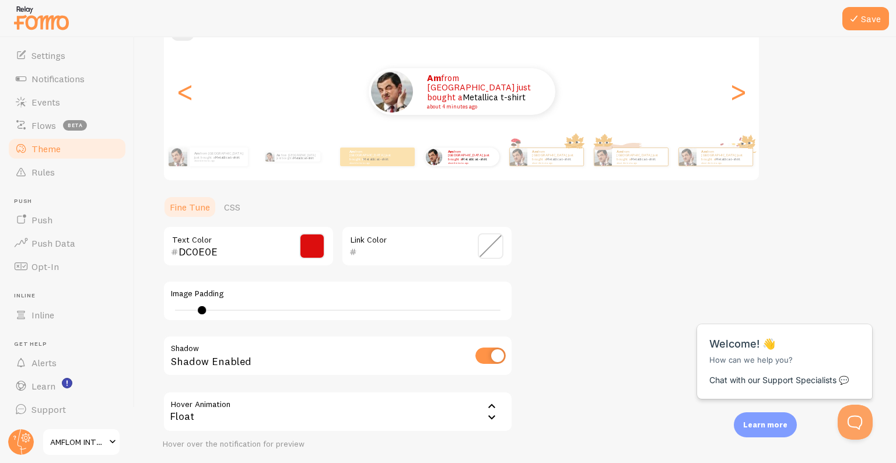
scroll to position [125, 0]
click at [232, 215] on link "CSS" at bounding box center [232, 206] width 30 height 23
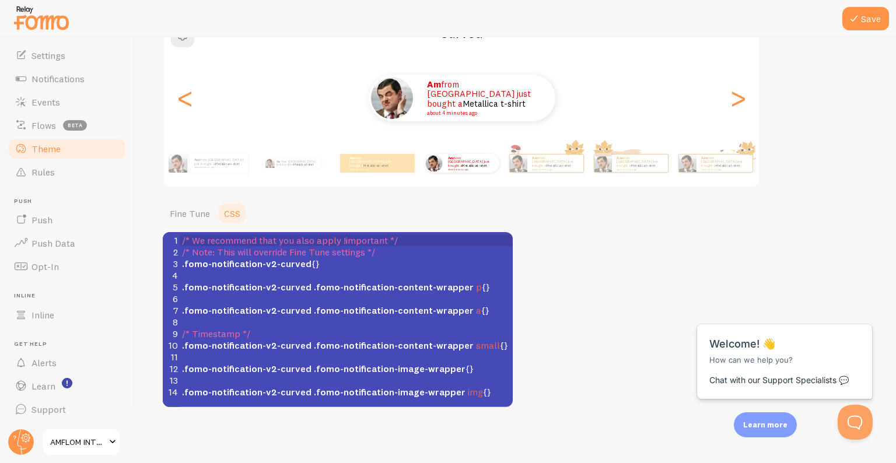
scroll to position [118, 0]
click at [191, 213] on link "Fine Tune" at bounding box center [190, 213] width 54 height 23
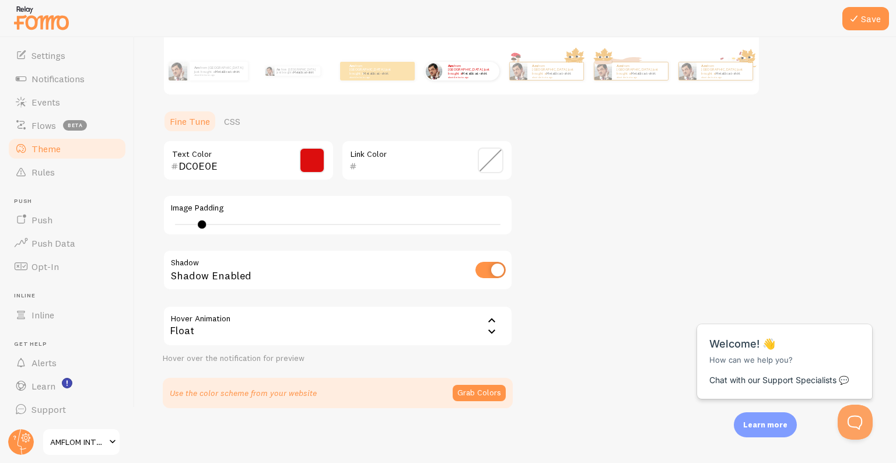
scroll to position [0, 0]
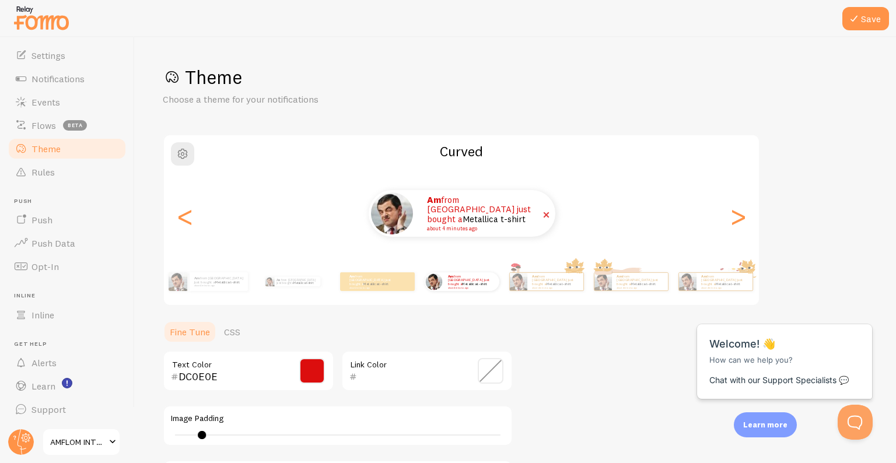
click at [392, 216] on img at bounding box center [392, 213] width 42 height 42
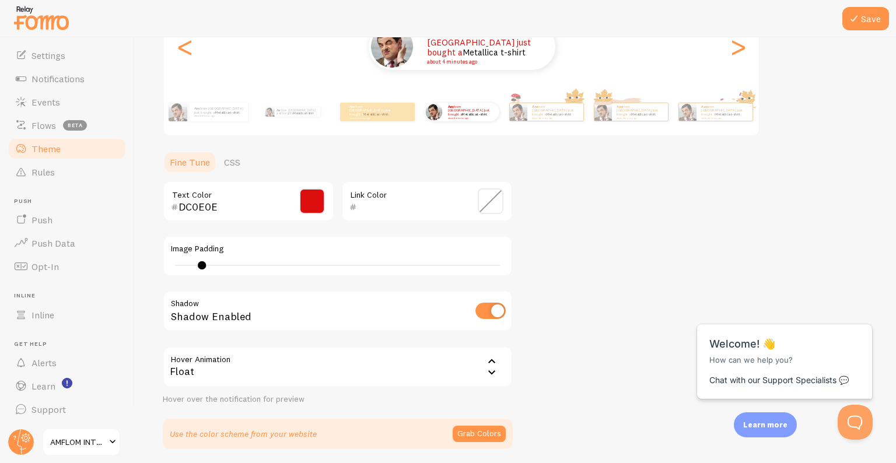
scroll to position [210, 0]
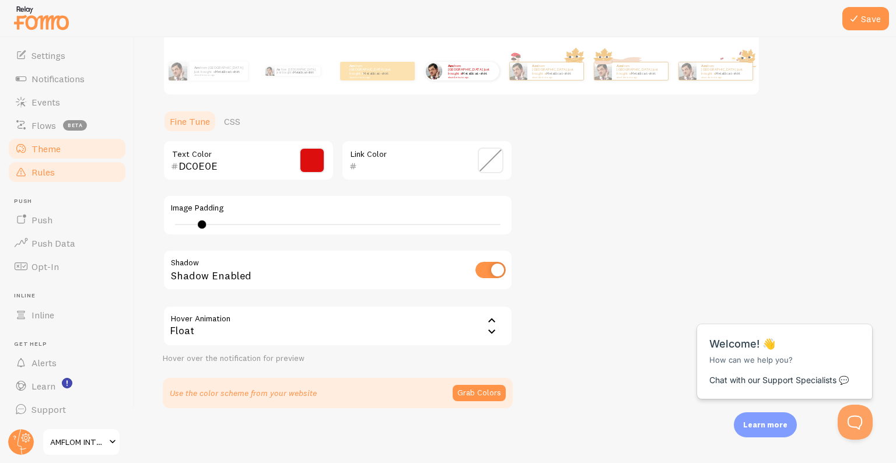
click at [52, 171] on span "Rules" at bounding box center [42, 172] width 23 height 12
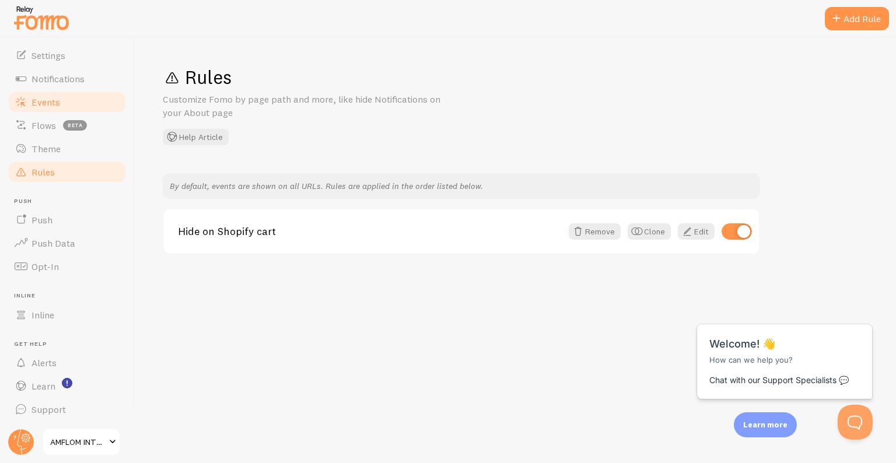
click at [51, 101] on span "Events" at bounding box center [45, 102] width 29 height 12
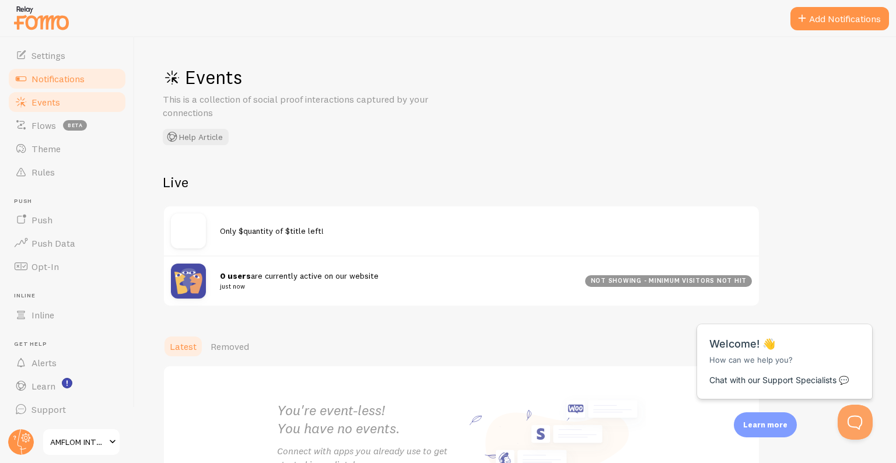
click at [58, 73] on span "Notifications" at bounding box center [57, 79] width 53 height 12
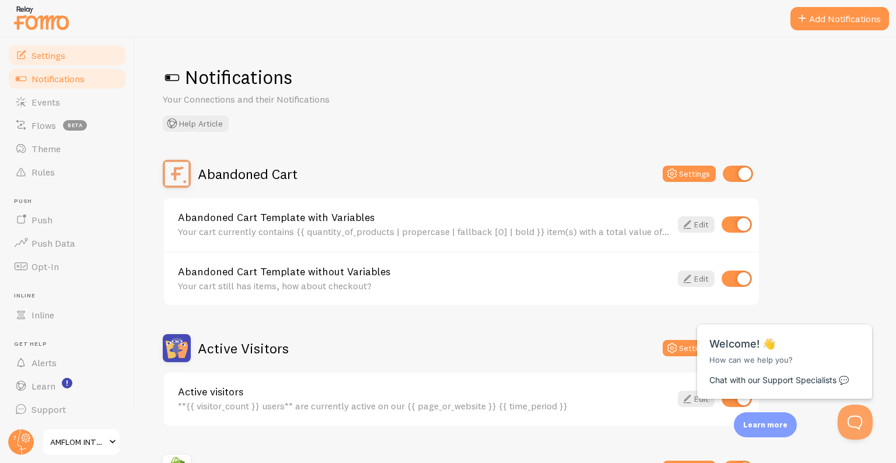
click at [50, 61] on link "Settings" at bounding box center [67, 55] width 120 height 23
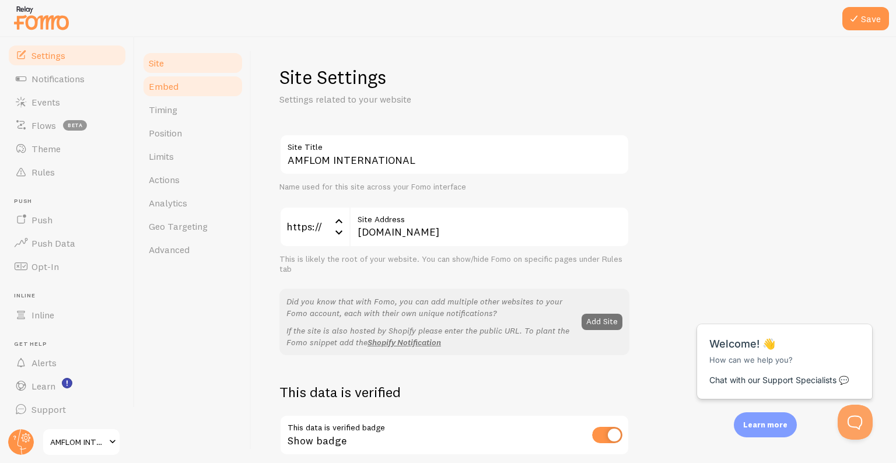
click at [172, 87] on span "Embed" at bounding box center [164, 86] width 30 height 12
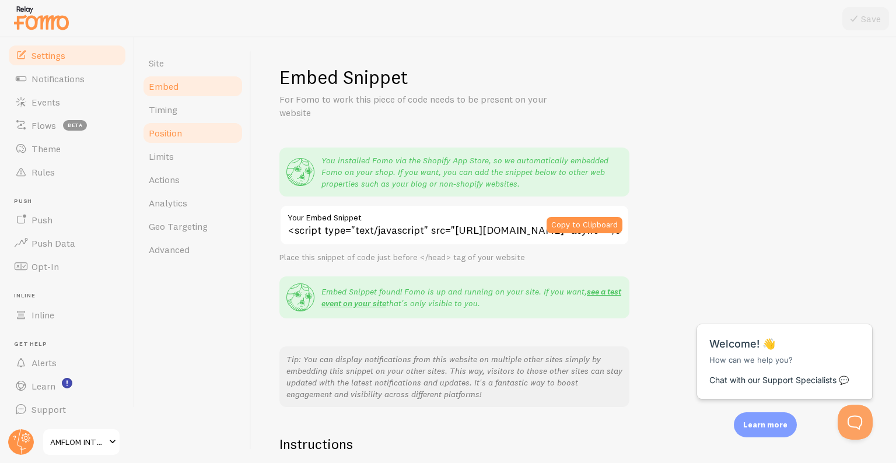
click at [185, 121] on link "Position" at bounding box center [193, 132] width 102 height 23
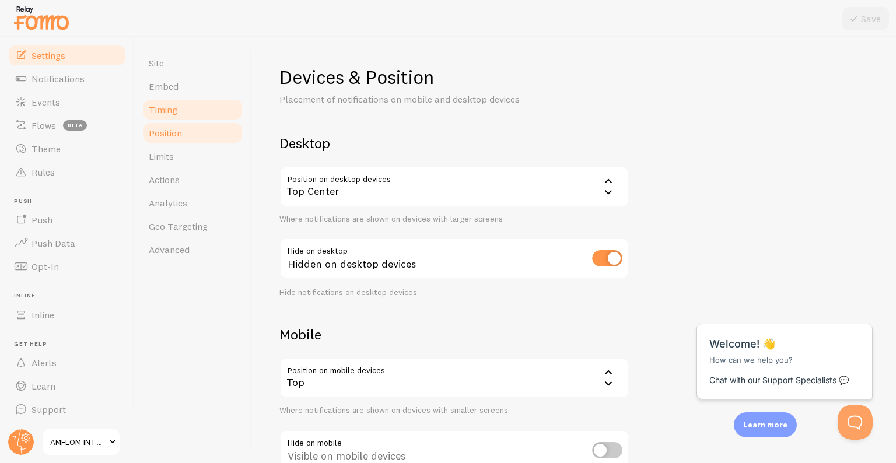
click at [187, 110] on link "Timing" at bounding box center [193, 109] width 102 height 23
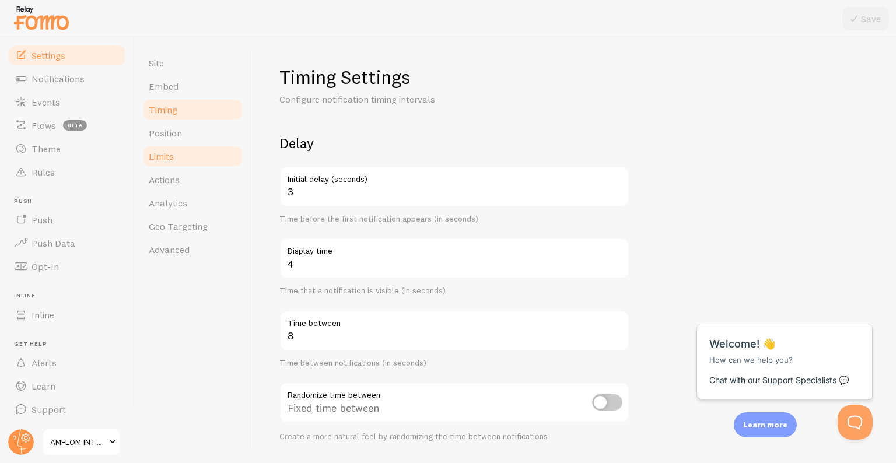
click at [182, 150] on link "Limits" at bounding box center [193, 156] width 102 height 23
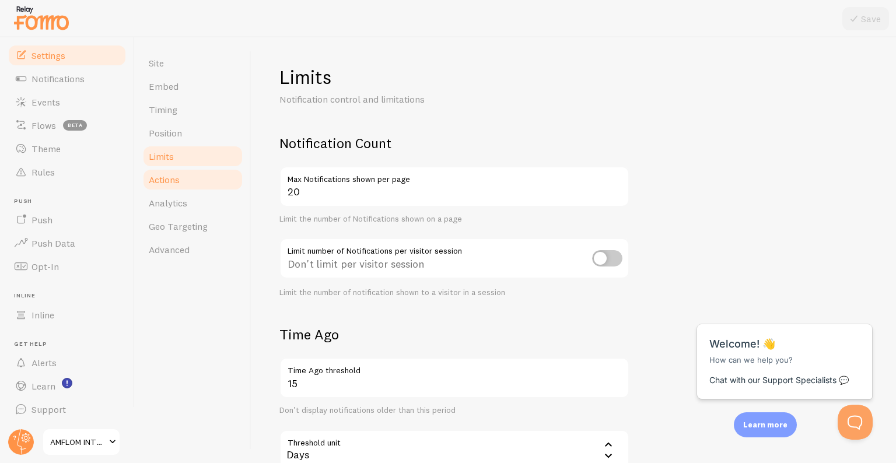
click at [185, 173] on link "Actions" at bounding box center [193, 179] width 102 height 23
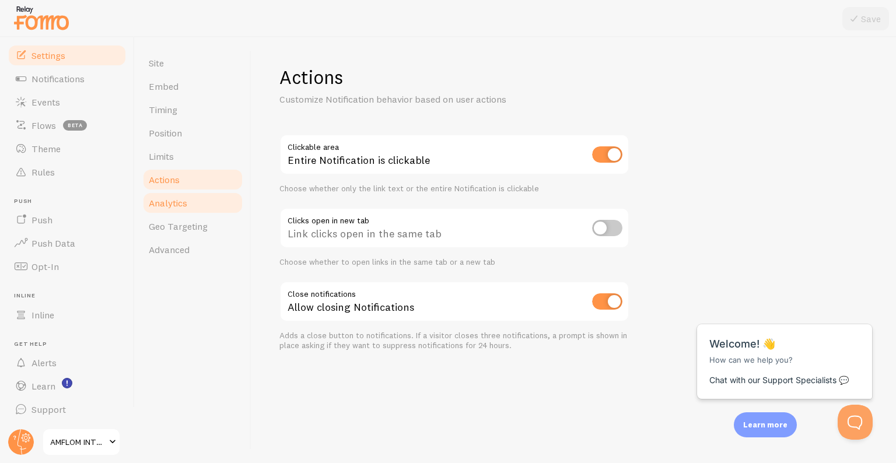
click at [190, 199] on link "Analytics" at bounding box center [193, 202] width 102 height 23
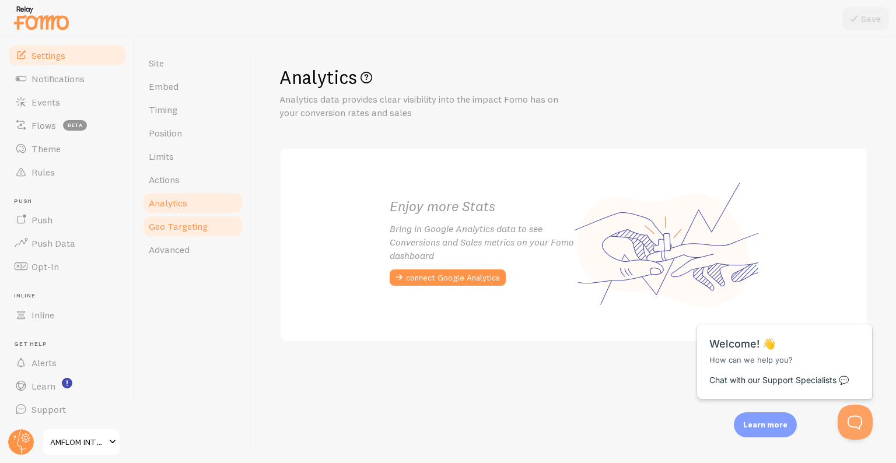
click at [186, 217] on link "Geo Targeting" at bounding box center [193, 226] width 102 height 23
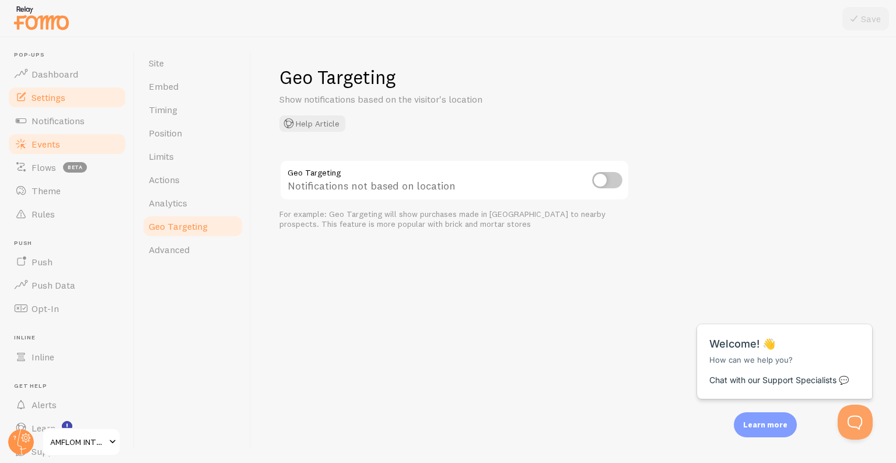
click at [71, 138] on link "Events" at bounding box center [67, 143] width 120 height 23
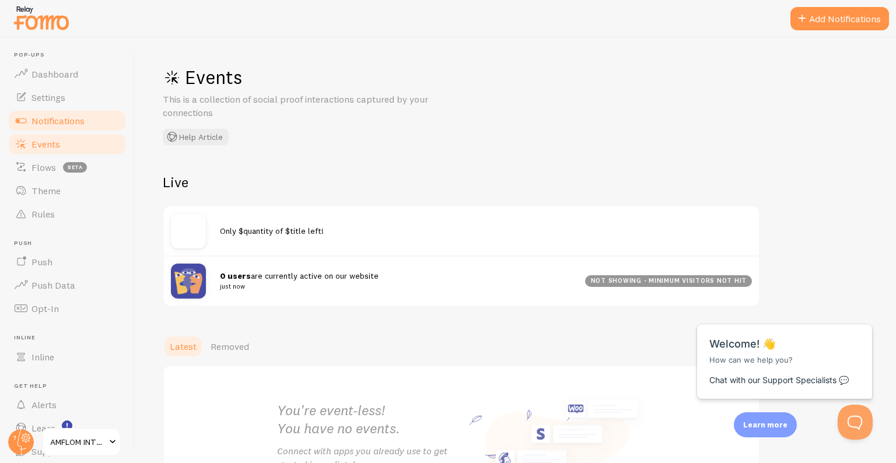
click at [86, 113] on link "Notifications" at bounding box center [67, 120] width 120 height 23
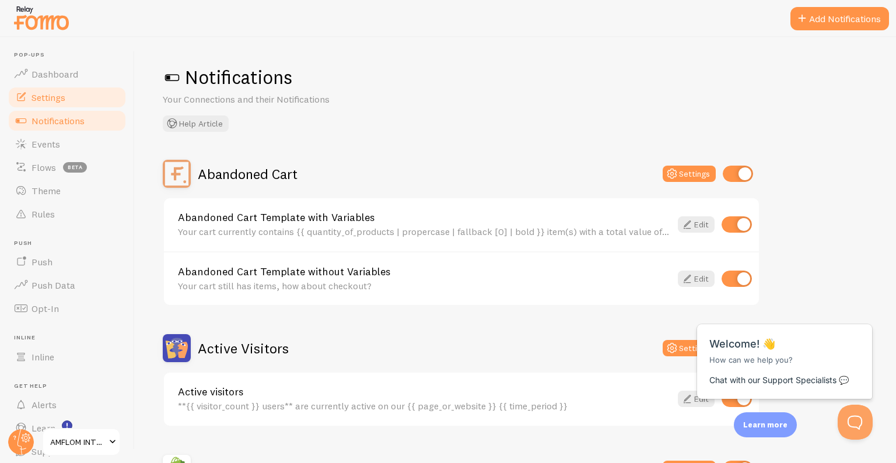
click at [69, 95] on link "Settings" at bounding box center [67, 97] width 120 height 23
